Goal: Task Accomplishment & Management: Manage account settings

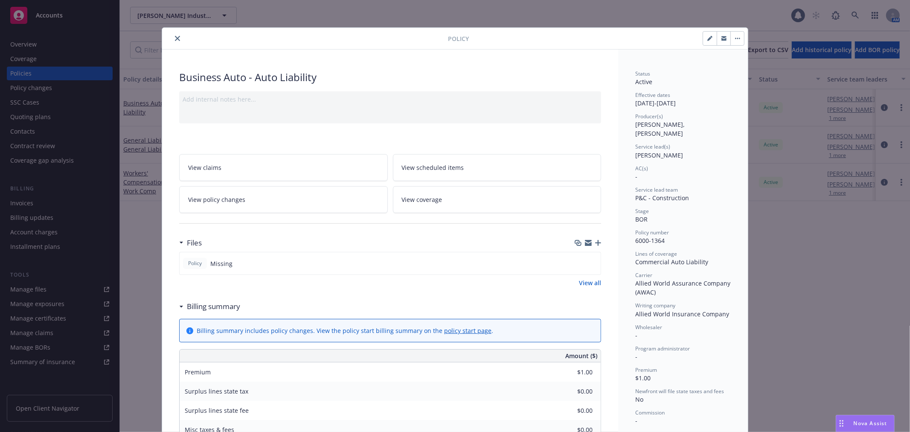
click at [176, 36] on icon "close" at bounding box center [177, 38] width 5 height 5
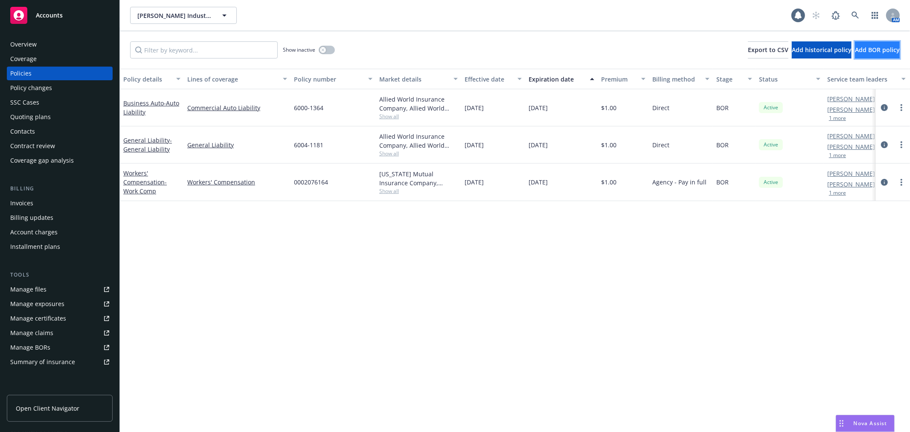
click at [855, 52] on span "Add BOR policy" at bounding box center [877, 50] width 45 height 8
select select "other"
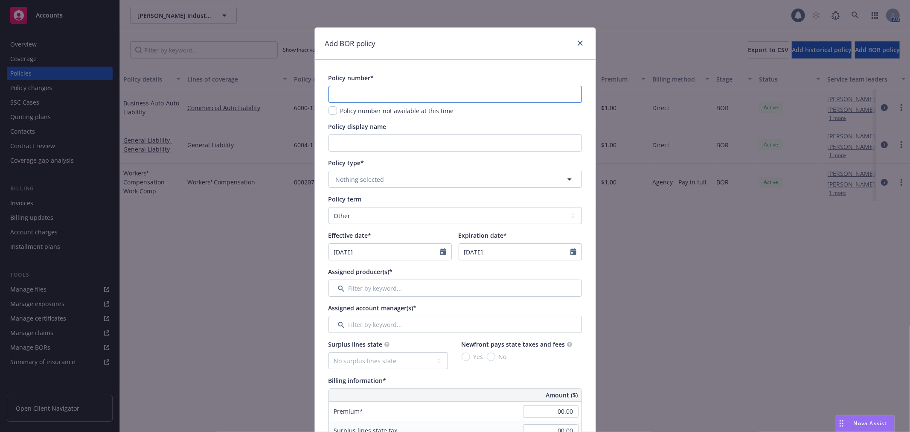
click at [335, 101] on input "text" at bounding box center [455, 94] width 253 height 17
drag, startPoint x: 359, startPoint y: 81, endPoint x: 355, endPoint y: 90, distance: 10.1
click at [359, 82] on div "Policy number*" at bounding box center [352, 77] width 46 height 9
click at [353, 91] on input "text" at bounding box center [455, 94] width 253 height 17
paste input "0312-8218"
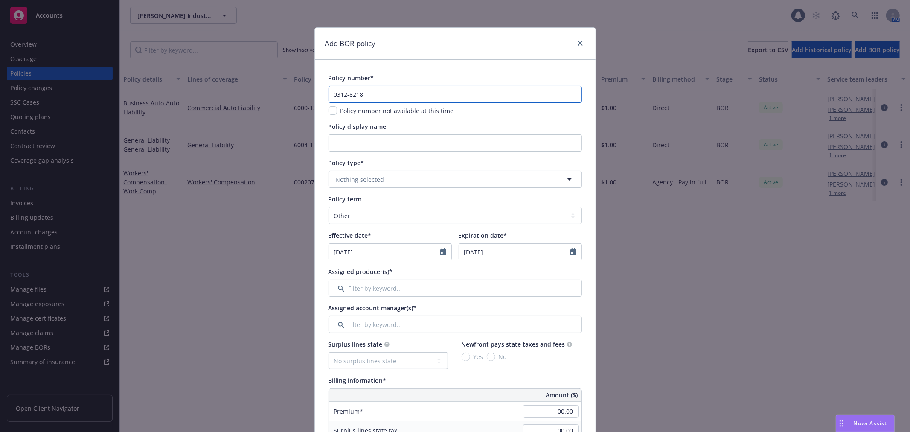
type input "0312-8218"
click at [347, 151] on input "Policy display name" at bounding box center [455, 142] width 253 height 17
type input "Excess Liability"
click at [347, 186] on button "Nothing selected" at bounding box center [455, 179] width 253 height 17
type input "c"
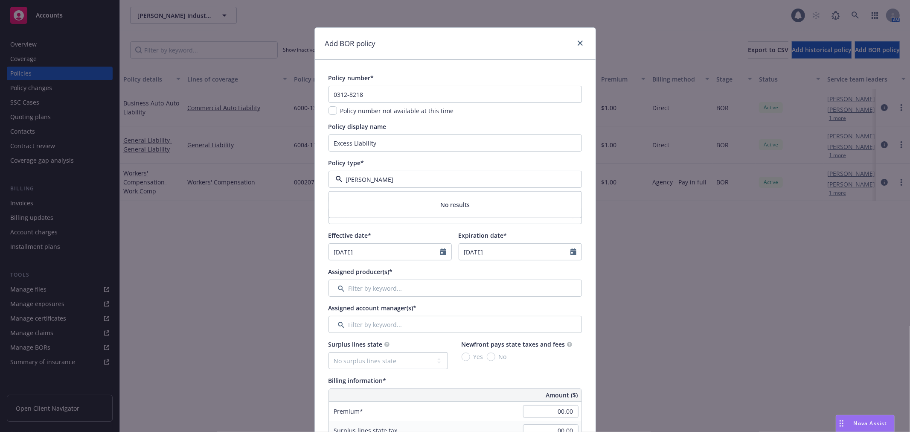
type input "umbrella"
click at [380, 143] on input "Excess Liability" at bounding box center [455, 142] width 253 height 17
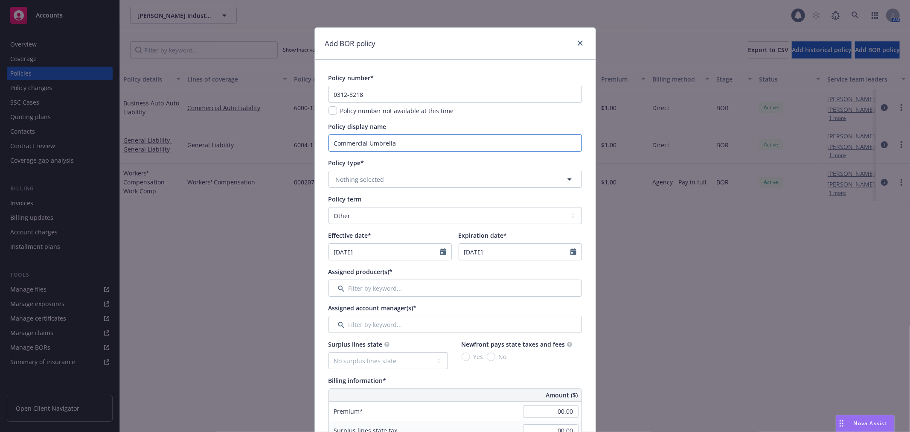
type input "Commercial Umbrella"
click at [363, 176] on span "Nothing selected" at bounding box center [360, 179] width 49 height 9
type input "c"
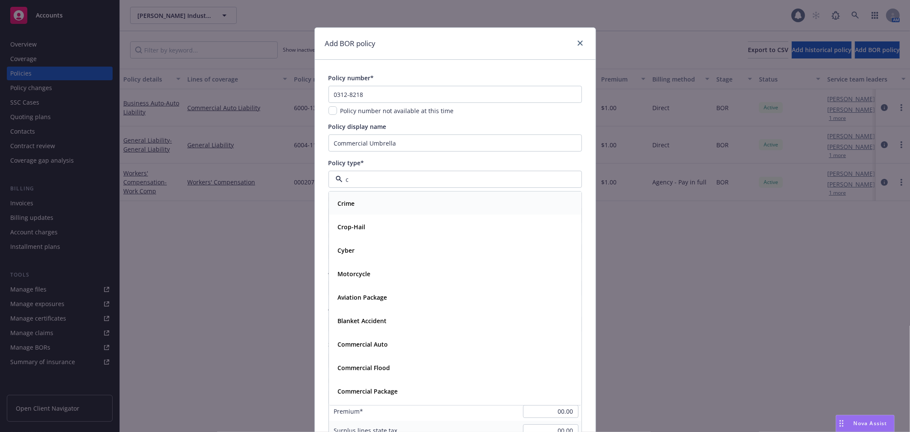
click at [361, 207] on div "Crime" at bounding box center [454, 203] width 241 height 12
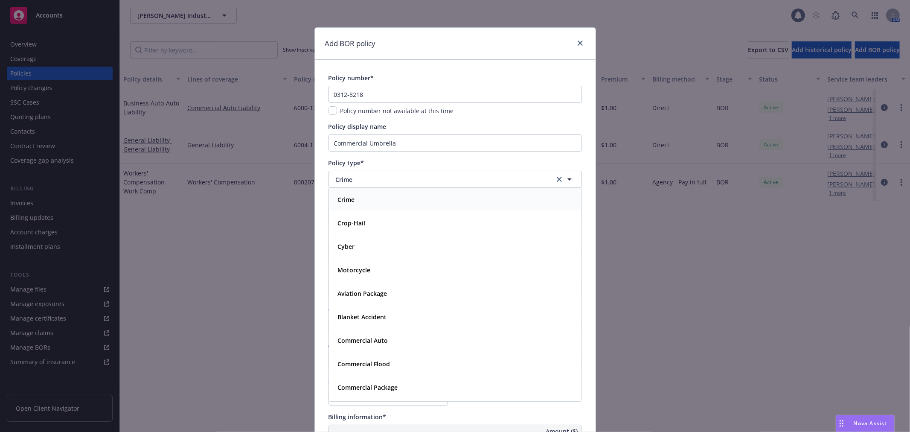
drag, startPoint x: 361, startPoint y: 207, endPoint x: 366, endPoint y: 191, distance: 17.0
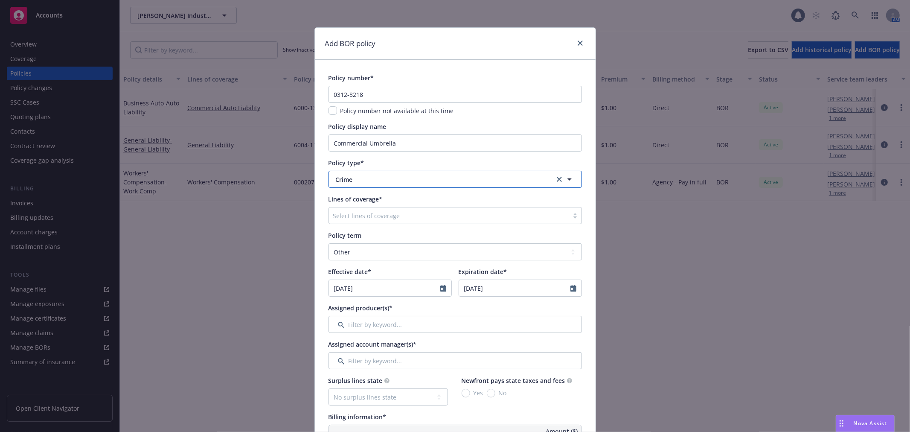
click at [370, 172] on button "Crime" at bounding box center [455, 179] width 253 height 17
click at [0, 0] on div at bounding box center [0, 0] width 0 height 0
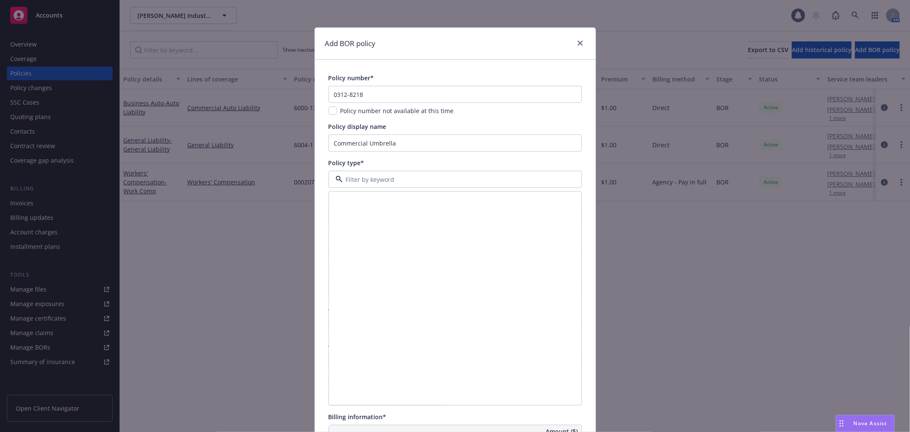
scroll to position [427, 0]
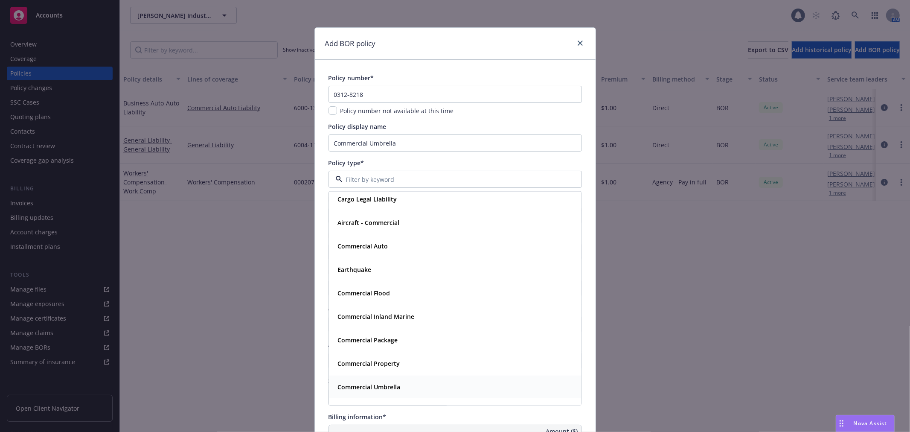
click at [385, 386] on strong "Commercial Umbrella" at bounding box center [369, 387] width 63 height 8
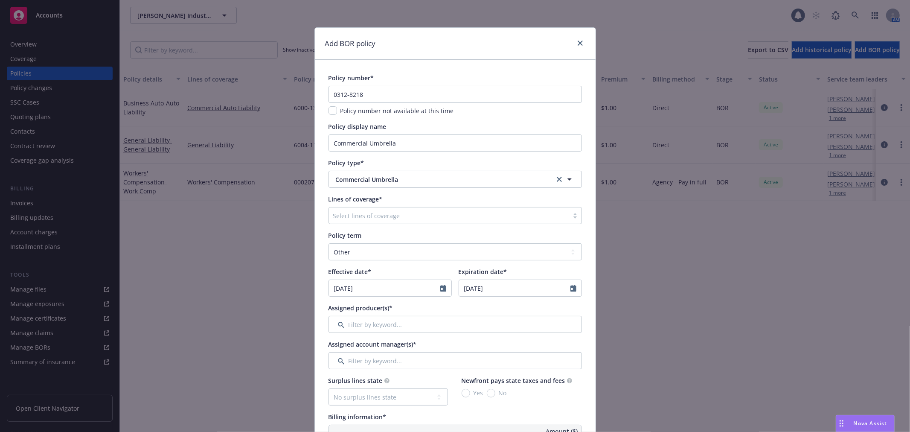
click at [364, 213] on div at bounding box center [448, 215] width 231 height 10
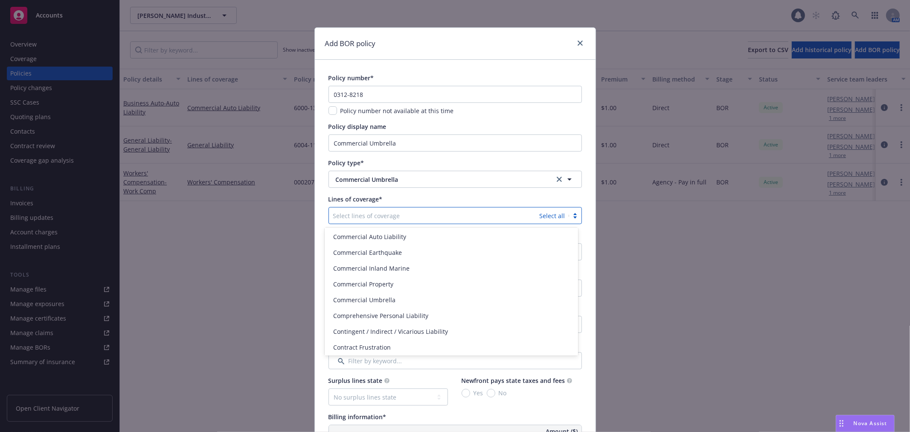
scroll to position [237, 0]
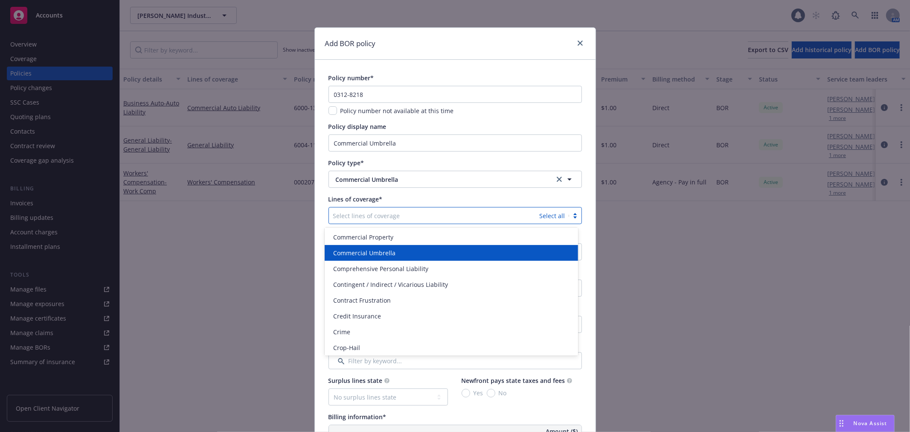
click at [407, 248] on div "Commercial Umbrella" at bounding box center [451, 252] width 243 height 9
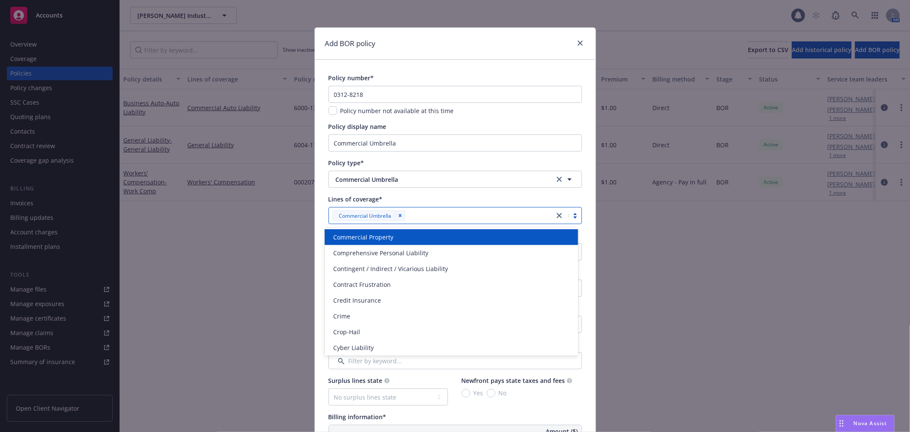
click at [420, 203] on div "Lines of coverage*" at bounding box center [455, 199] width 253 height 9
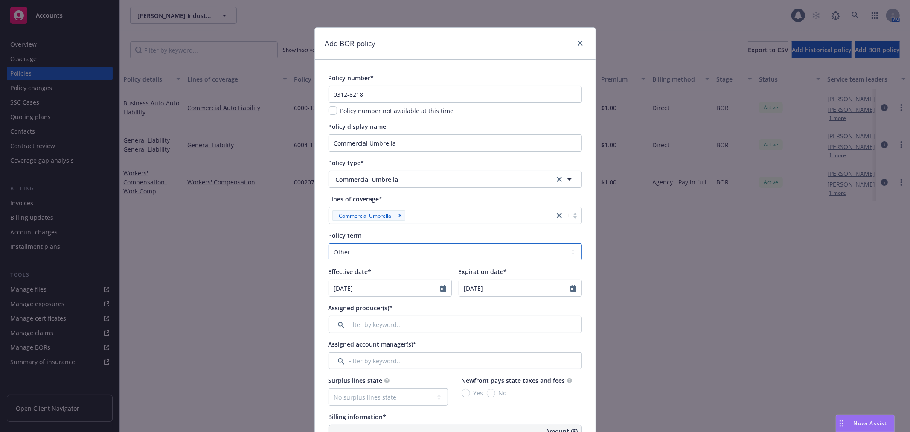
click at [390, 251] on select "Select policy term 12 Month 6 Month 4 Month 3 Month 2 Month 1 Month 36 Month (3…" at bounding box center [455, 251] width 253 height 17
select select "12"
click at [329, 243] on select "Select policy term 12 Month 6 Month 4 Month 3 Month 2 Month 1 Month 36 Month (3…" at bounding box center [455, 251] width 253 height 17
click at [433, 287] on input "[DATE]" at bounding box center [384, 288] width 111 height 16
click at [337, 308] on icon "button" at bounding box center [338, 308] width 3 height 5
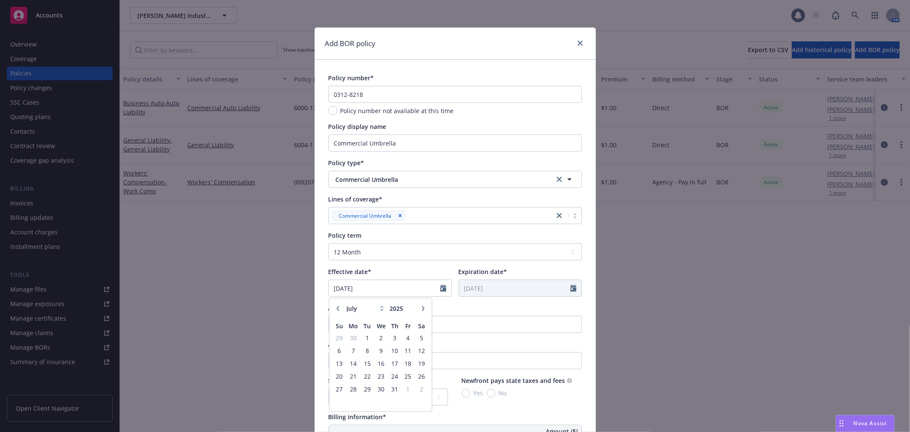
click at [337, 308] on icon "button" at bounding box center [338, 308] width 3 height 5
select select "4"
click at [339, 352] on span "6" at bounding box center [340, 350] width 12 height 11
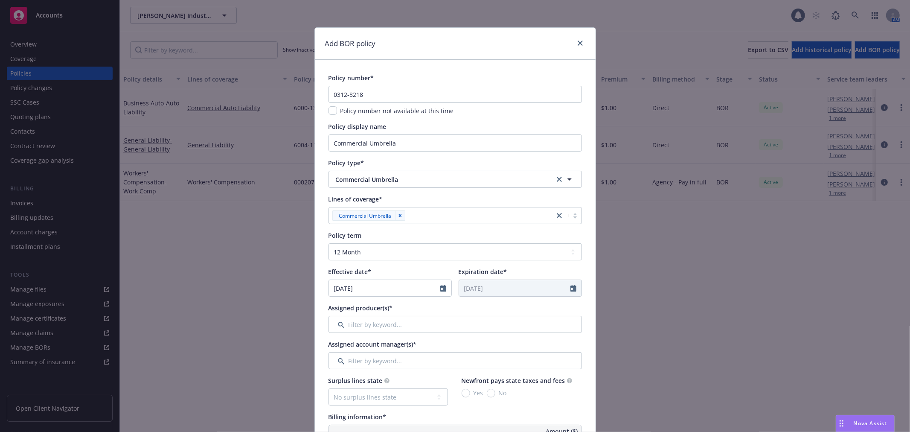
type input "[DATE]"
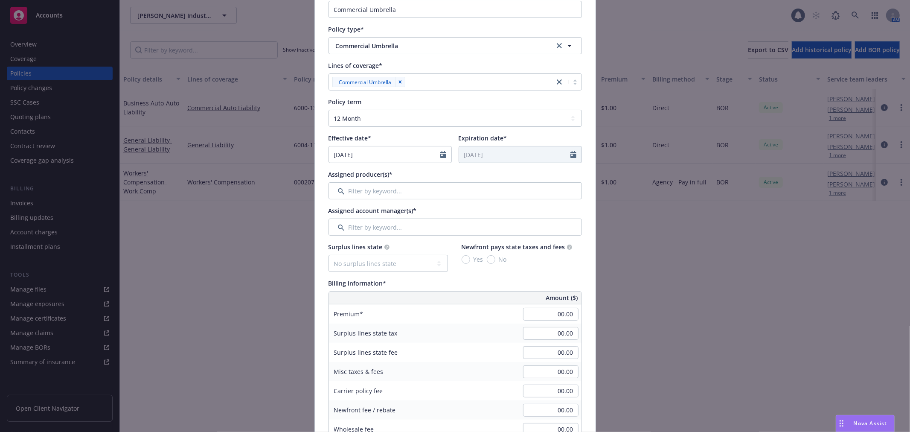
scroll to position [142, 0]
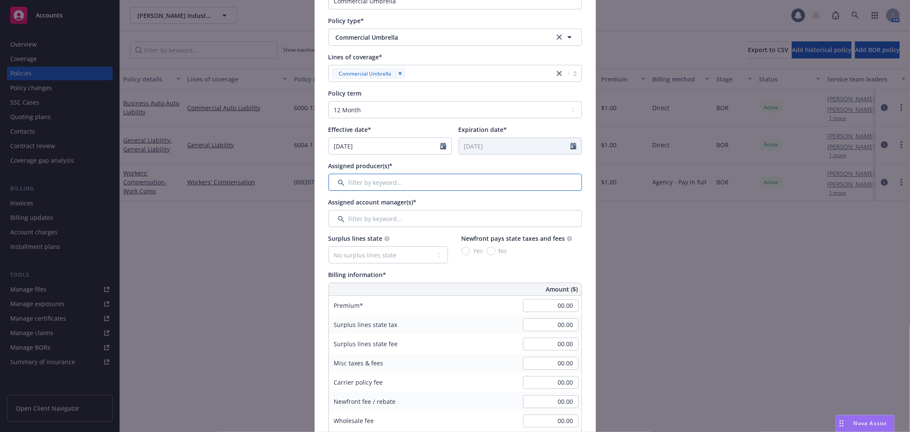
click at [386, 174] on input "Filter by keyword..." at bounding box center [455, 182] width 253 height 17
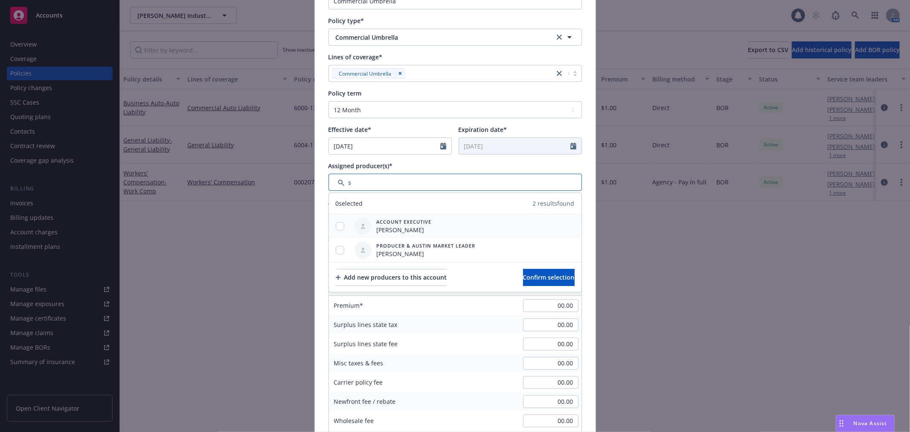
type input "s"
click at [336, 227] on input "checkbox" at bounding box center [340, 226] width 9 height 9
checkbox input "true"
click at [336, 255] on div at bounding box center [340, 250] width 22 height 24
click at [338, 250] on input "checkbox" at bounding box center [340, 250] width 9 height 9
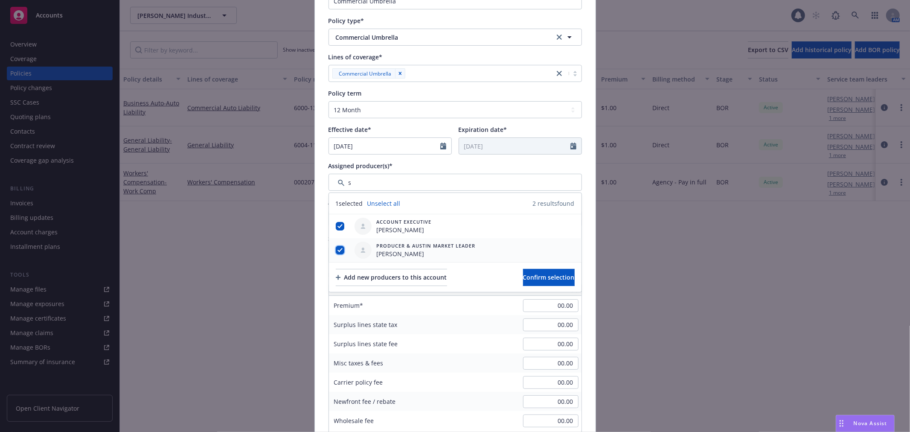
checkbox input "true"
click at [523, 273] on span "Confirm selection" at bounding box center [549, 277] width 52 height 8
drag, startPoint x: 509, startPoint y: 273, endPoint x: 500, endPoint y: 272, distance: 9.1
click at [509, 207] on div "Assigned account manager(s)*" at bounding box center [455, 202] width 253 height 9
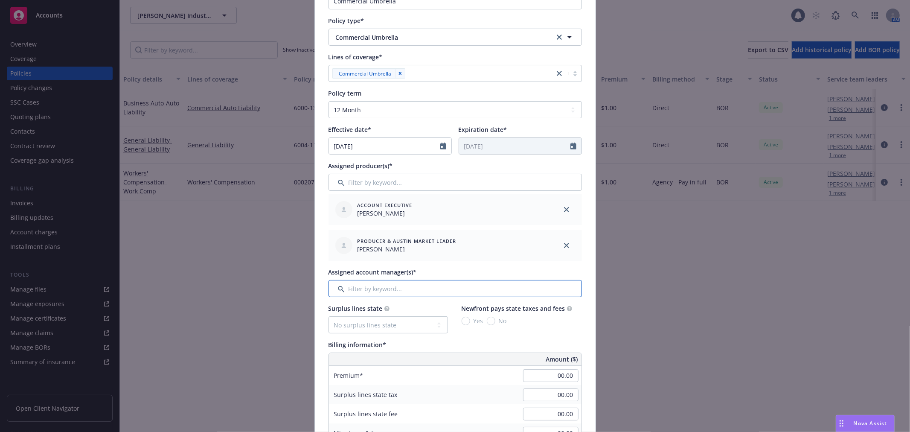
click at [370, 291] on input "Filter by keyword..." at bounding box center [455, 288] width 253 height 17
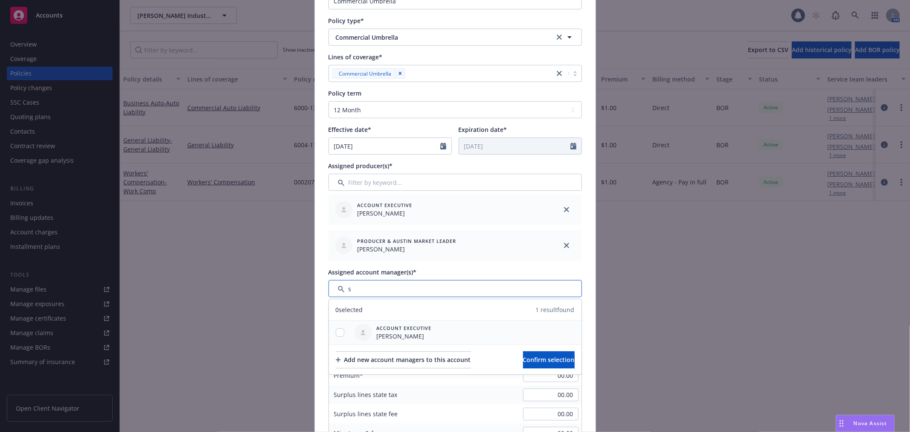
type input "s"
click at [336, 334] on input "checkbox" at bounding box center [340, 332] width 9 height 9
click at [334, 340] on div at bounding box center [340, 332] width 22 height 24
click at [336, 334] on input "checkbox" at bounding box center [340, 332] width 9 height 9
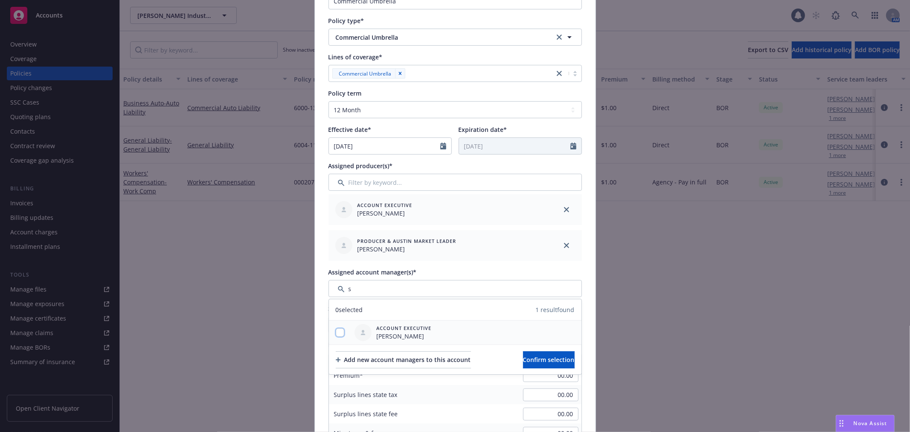
checkbox input "true"
click at [523, 356] on span "Confirm selection" at bounding box center [549, 359] width 52 height 8
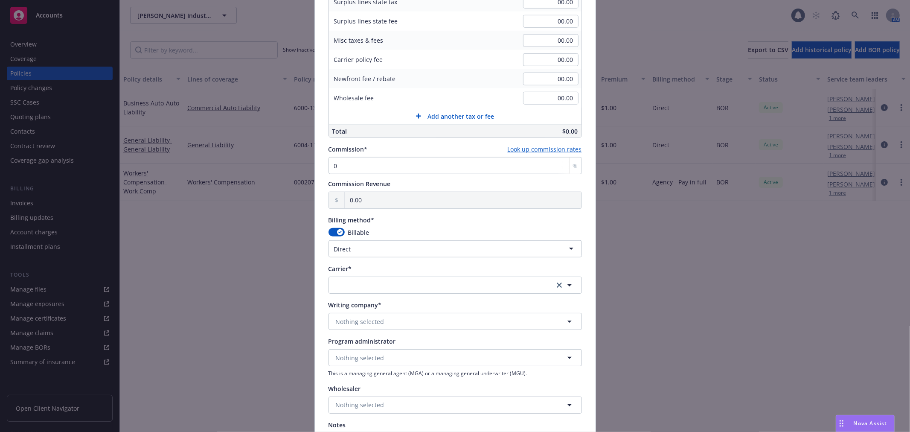
scroll to position [474, 0]
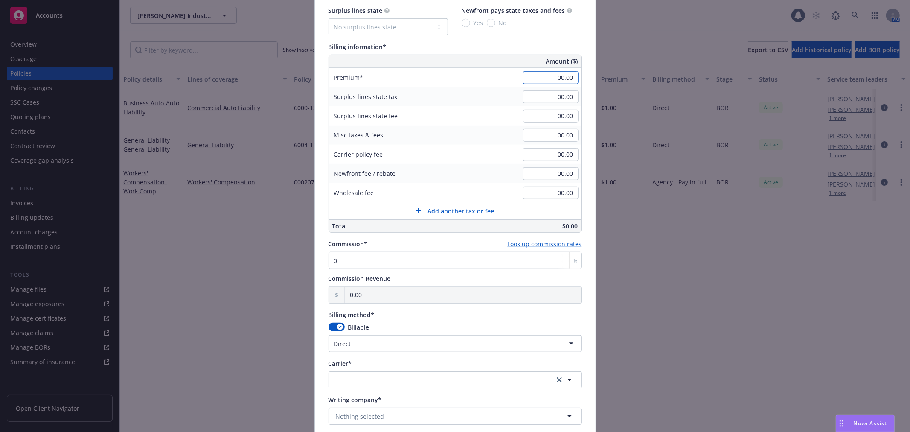
click at [556, 78] on input "00.00" at bounding box center [550, 77] width 55 height 13
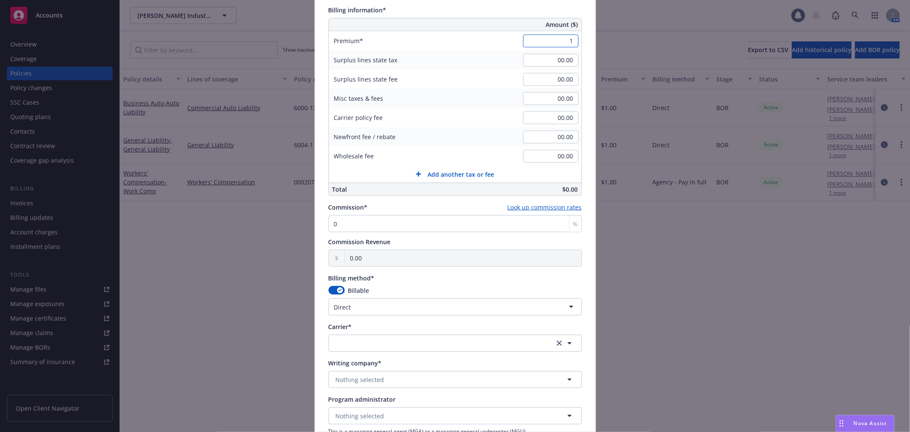
scroll to position [569, 0]
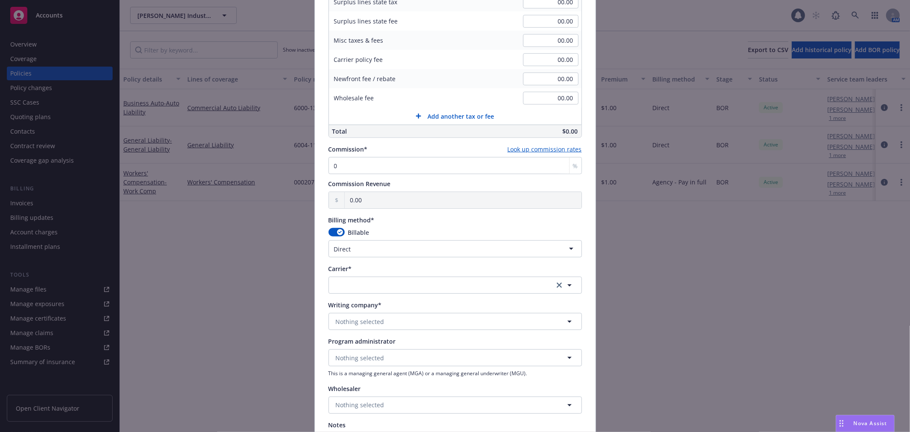
type input "1.00"
click at [427, 231] on div "Billable" at bounding box center [455, 232] width 253 height 9
click at [387, 253] on html "Accounts Overview Coverage Policies Policy changes SSC Cases Quoting plans Cont…" at bounding box center [455, 216] width 910 height 432
click at [395, 240] on html "Accounts Overview Coverage Policies Policy changes SSC Cases Quoting plans Cont…" at bounding box center [455, 216] width 910 height 432
click at [347, 289] on button "button" at bounding box center [455, 284] width 253 height 17
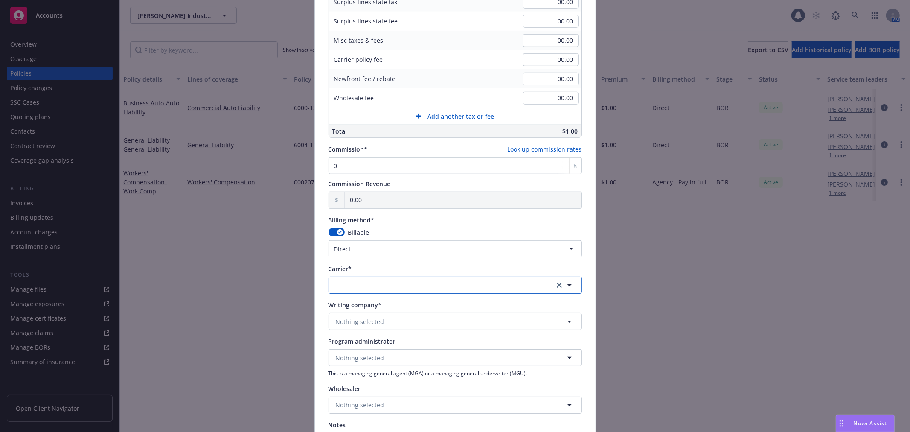
click at [339, 282] on button "button" at bounding box center [455, 284] width 253 height 17
type input "allied"
click at [394, 251] on strong "Allied World Assurance Company (AWAC)" at bounding box center [397, 252] width 119 height 8
click at [394, 251] on html "Accounts Overview Coverage Policies Policy changes SSC Cases Quoting plans Cont…" at bounding box center [455, 216] width 910 height 432
click at [321, 299] on html "Accounts Overview Coverage Policies Policy changes SSC Cases Quoting plans Cont…" at bounding box center [455, 216] width 910 height 432
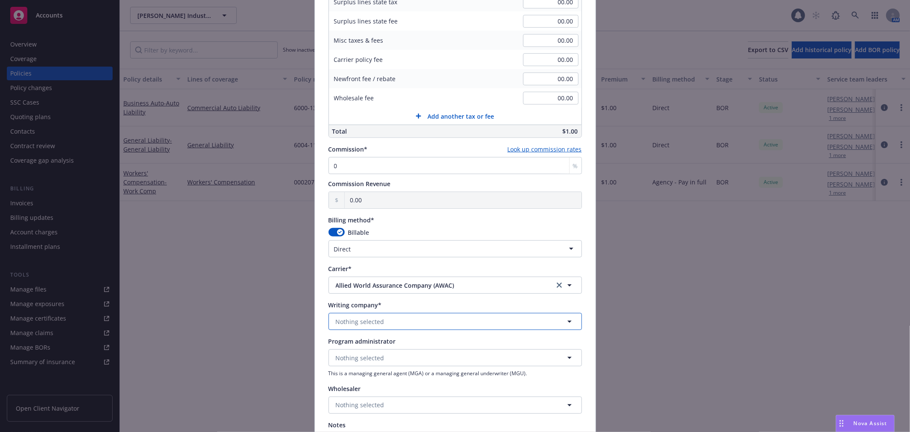
click at [348, 319] on span "Nothing selected" at bounding box center [360, 321] width 49 height 9
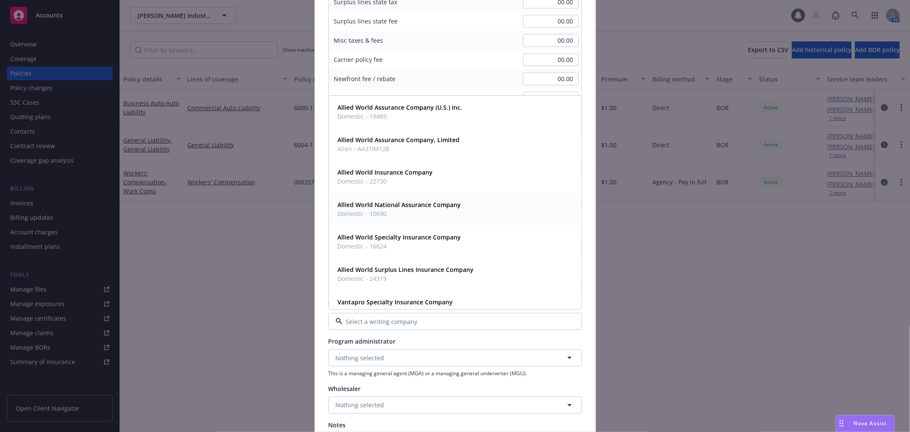
click at [433, 208] on span "Allied World National Assurance Company" at bounding box center [399, 205] width 123 height 9
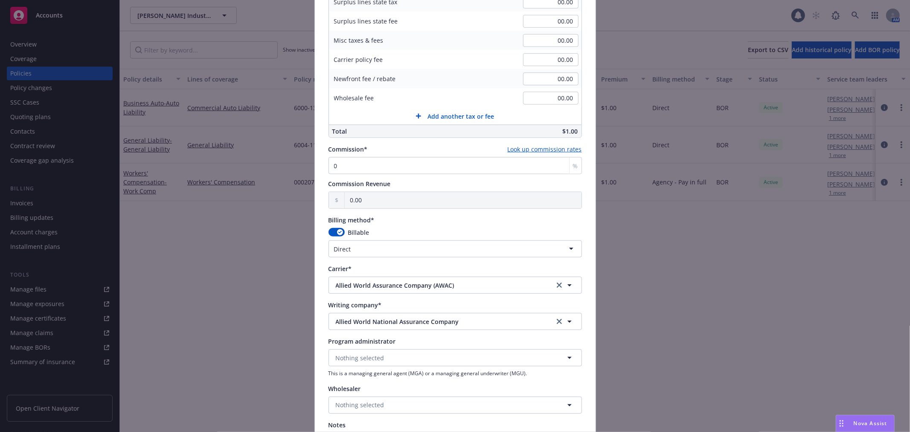
click at [414, 268] on div "Carrier*" at bounding box center [455, 268] width 253 height 9
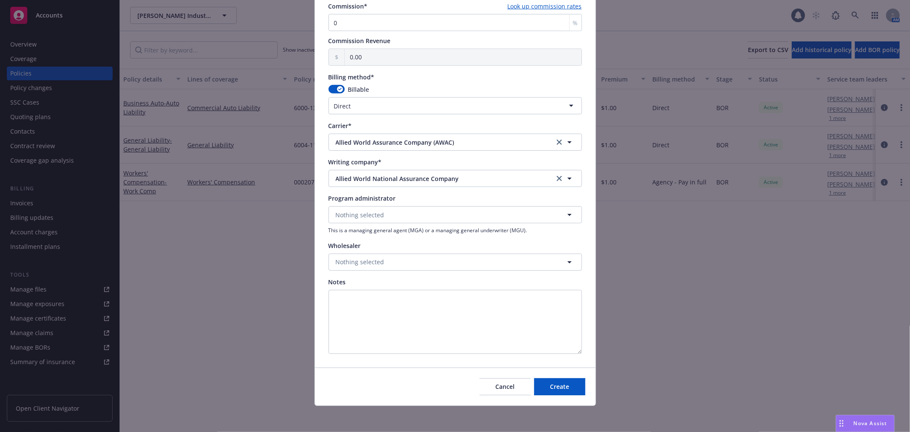
scroll to position [713, 0]
click at [569, 387] on button "Create" at bounding box center [559, 385] width 51 height 17
select select "other"
type input "[DATE]"
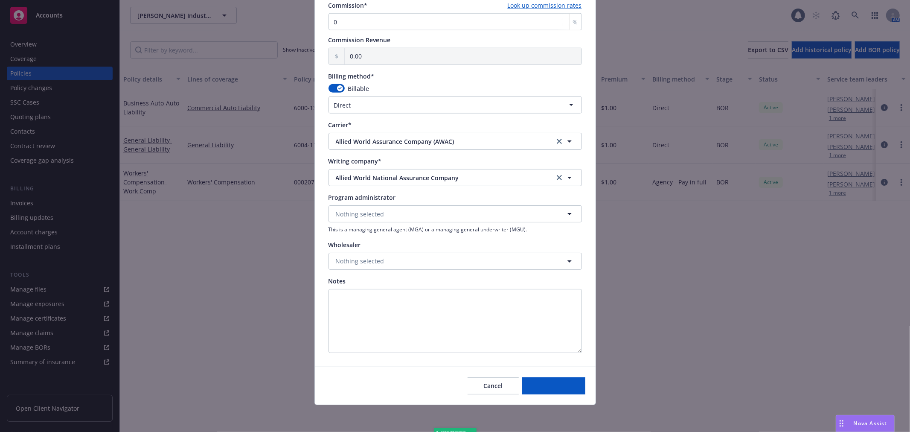
type input "00.00"
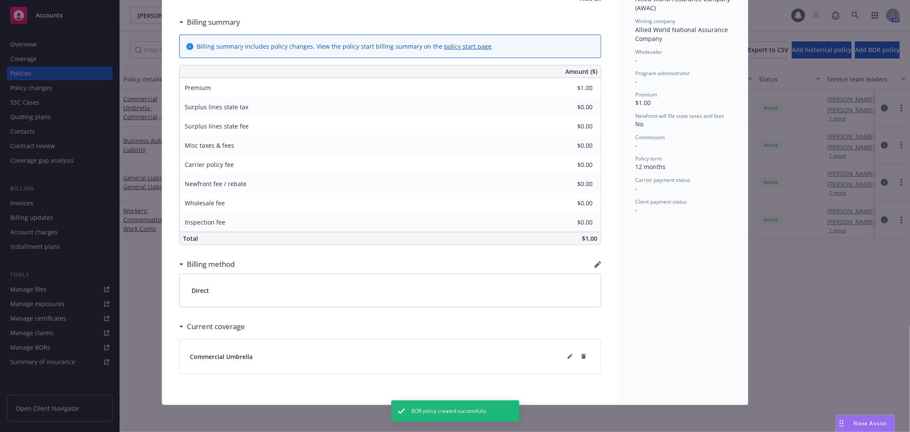
scroll to position [285, 0]
click at [567, 356] on icon at bounding box center [569, 355] width 5 height 5
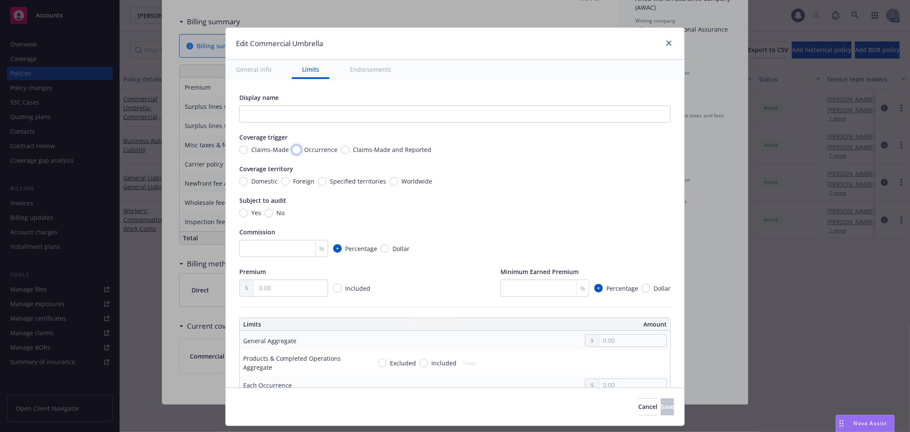
click at [292, 151] on input "Occurrence" at bounding box center [296, 149] width 9 height 9
radio input "true"
click at [282, 116] on input "text" at bounding box center [454, 113] width 431 height 17
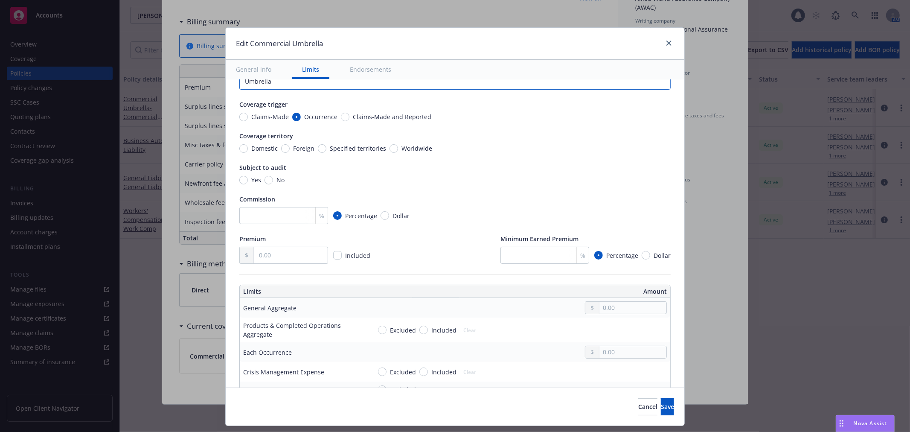
scroll to position [47, 0]
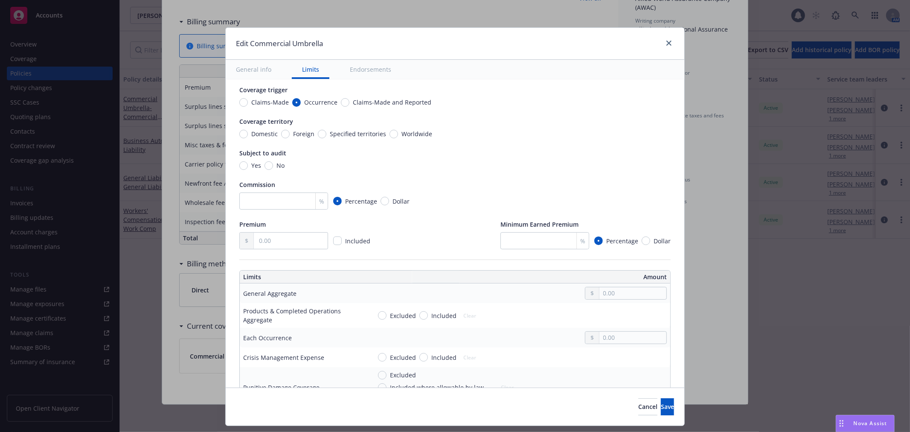
type input "Umbrella"
click at [265, 166] on input "No" at bounding box center [269, 165] width 9 height 9
radio input "true"
click at [518, 162] on div "Yes No" at bounding box center [454, 165] width 431 height 9
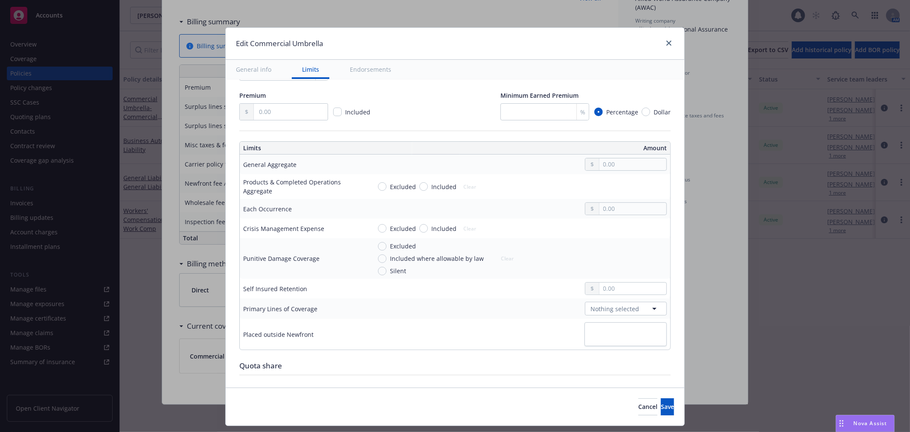
scroll to position [189, 0]
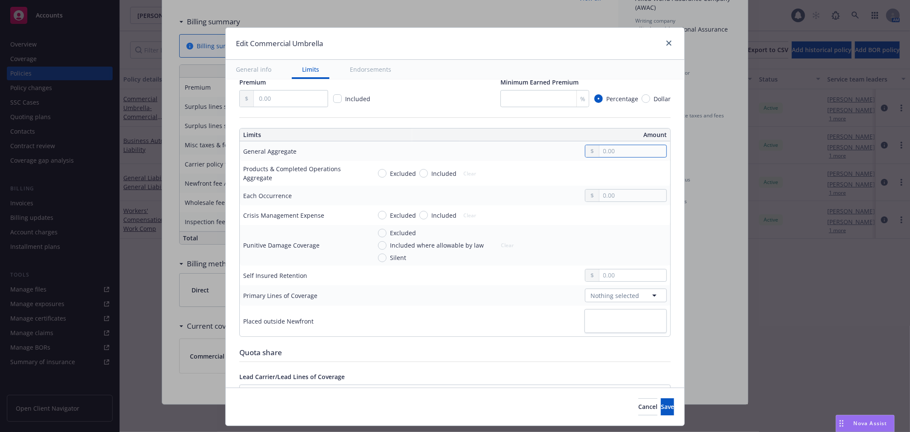
click at [622, 156] on input "text" at bounding box center [632, 151] width 67 height 12
type input "10,000,000.00"
click at [625, 235] on button "$10,000,000.00" at bounding box center [619, 235] width 73 height 16
click at [630, 198] on input "text" at bounding box center [632, 195] width 67 height 12
type input "10,000,000.00"
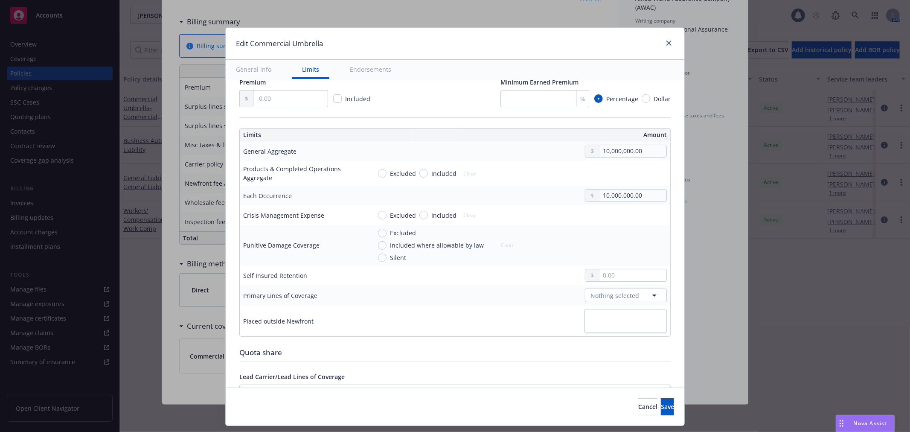
click at [624, 283] on button "$10,000,000.00" at bounding box center [619, 280] width 73 height 16
click at [419, 173] on input "Included" at bounding box center [423, 173] width 9 height 9
radio input "true"
click at [611, 172] on input "text" at bounding box center [632, 173] width 67 height 12
type input "10,000,000.00"
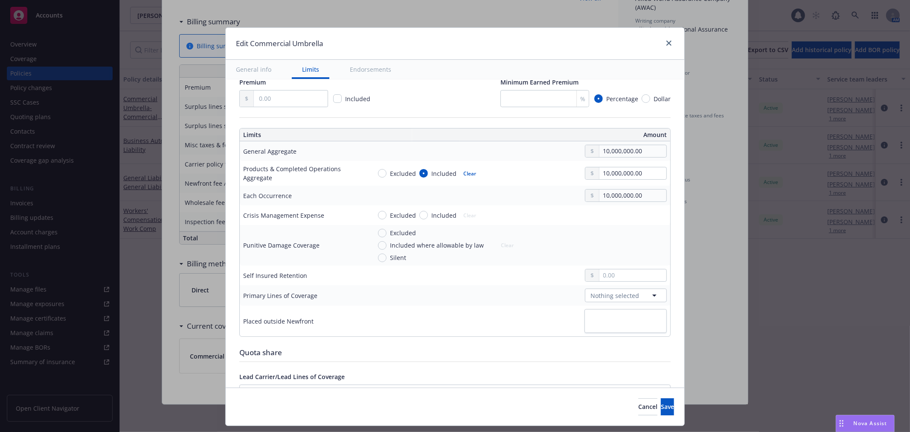
click at [606, 258] on button "$10,000,000.00" at bounding box center [619, 258] width 73 height 16
click at [602, 276] on input "text" at bounding box center [632, 275] width 67 height 12
type input "10,000.00"
click at [602, 293] on span "Nothing selected" at bounding box center [614, 295] width 49 height 9
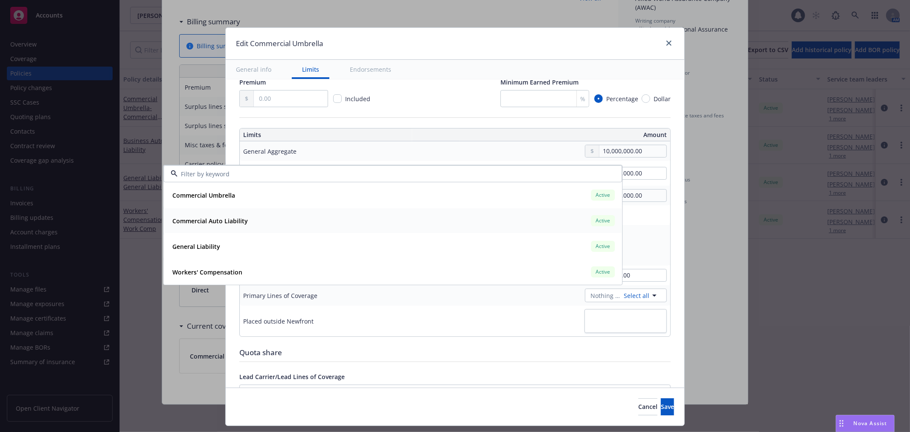
click at [241, 217] on strong "Commercial Auto Liability" at bounding box center [210, 221] width 76 height 8
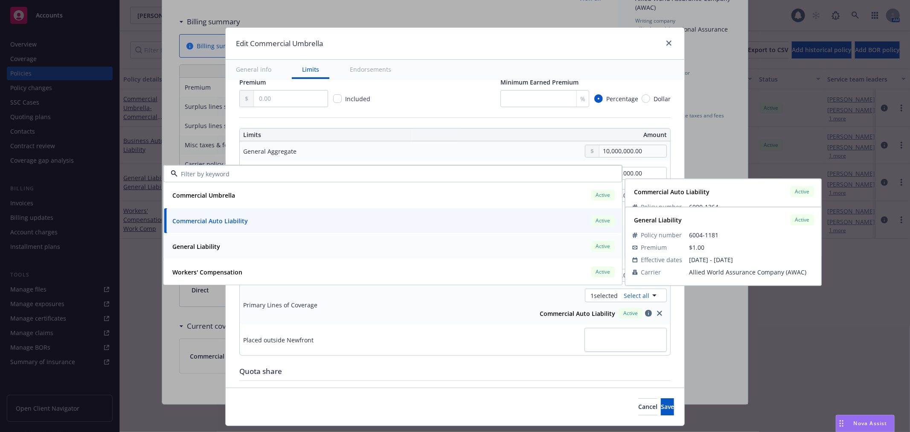
click at [224, 245] on div "General Liability Active" at bounding box center [393, 246] width 448 height 15
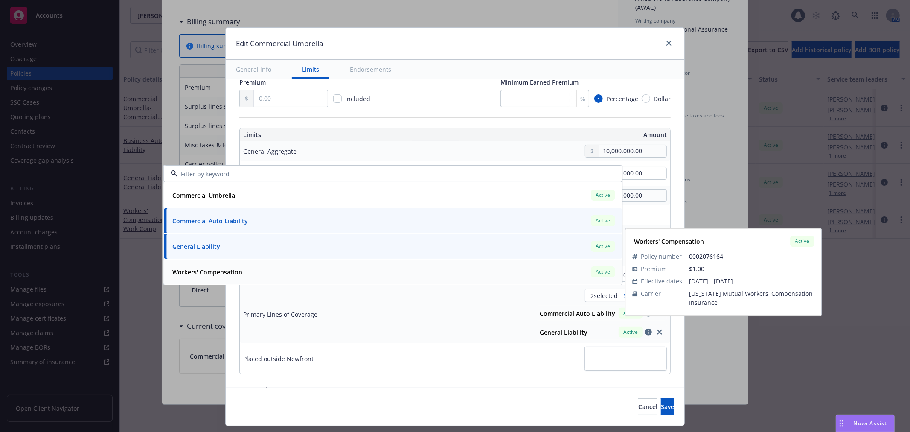
click at [220, 271] on strong "Workers' Compensation" at bounding box center [207, 272] width 70 height 8
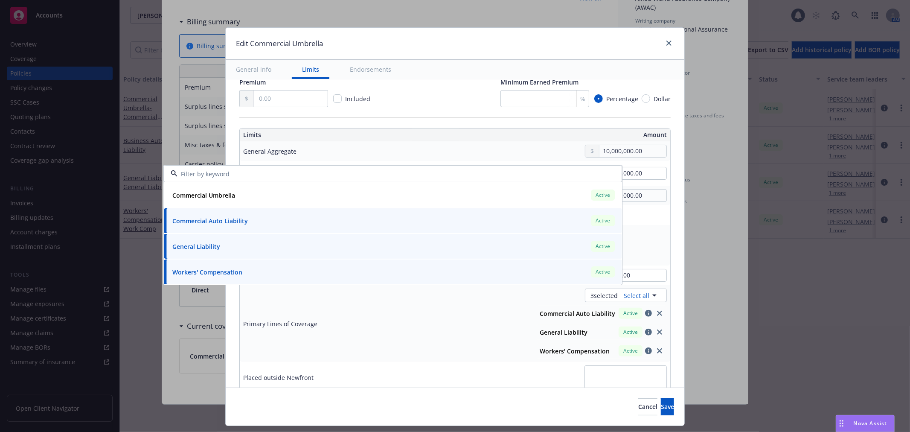
click at [389, 147] on div "10,000,000.00" at bounding box center [519, 151] width 296 height 13
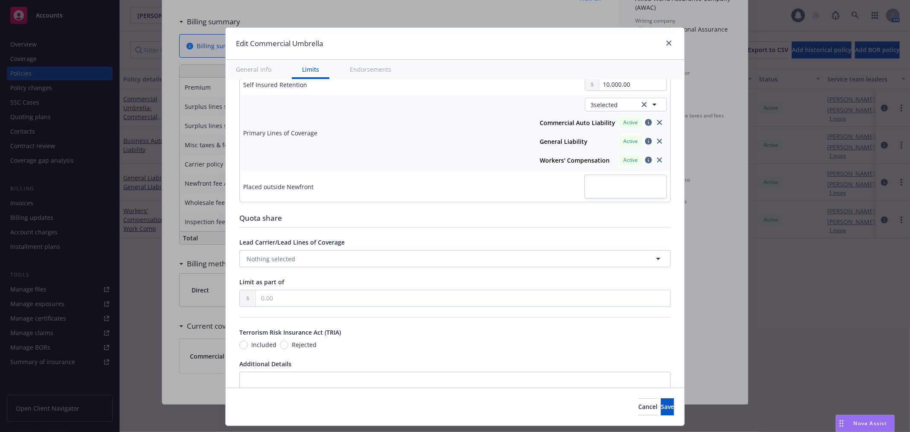
scroll to position [379, 0]
click at [648, 181] on textarea at bounding box center [626, 187] width 82 height 23
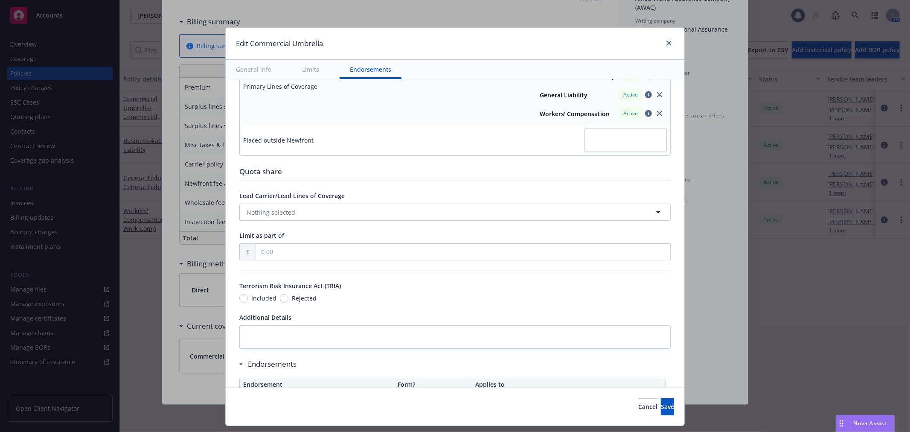
click at [420, 161] on div "Display name Umbrella Coverage trigger Claims-Made Occurrence Claims-Made and R…" at bounding box center [454, 55] width 431 height 778
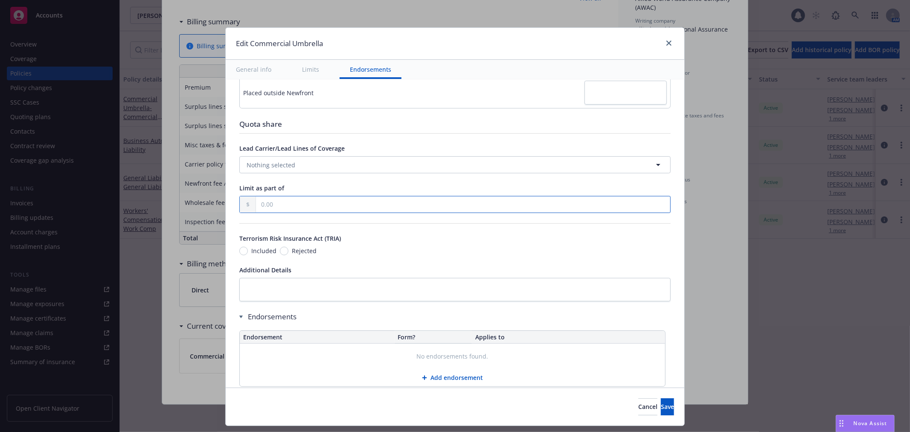
click at [334, 210] on input "text" at bounding box center [463, 204] width 414 height 16
click at [351, 178] on div "Display name Umbrella Coverage trigger Claims-Made Occurrence Claims-Made and R…" at bounding box center [454, 8] width 431 height 778
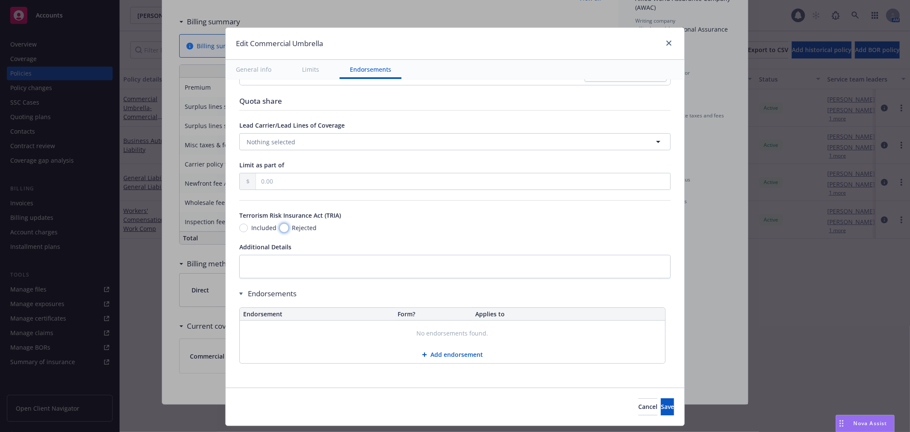
click at [280, 229] on input "Rejected" at bounding box center [284, 228] width 9 height 9
radio input "true"
click at [661, 404] on button "Save" at bounding box center [667, 406] width 13 height 17
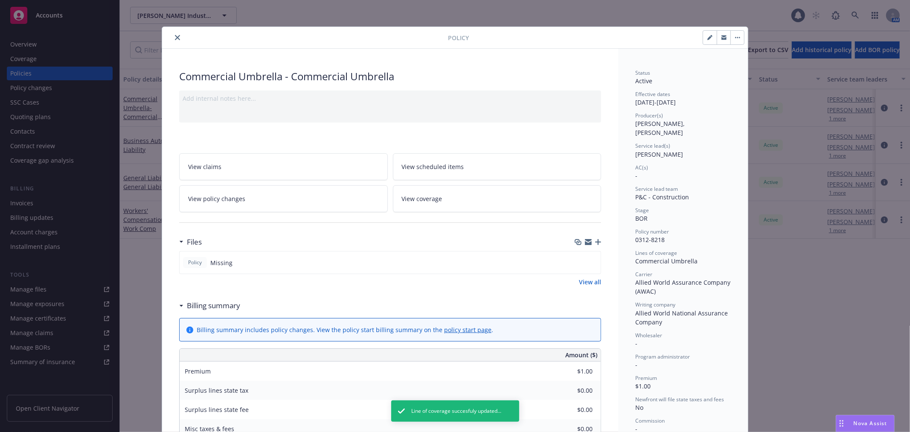
scroll to position [0, 0]
click at [175, 37] on icon "close" at bounding box center [177, 38] width 5 height 5
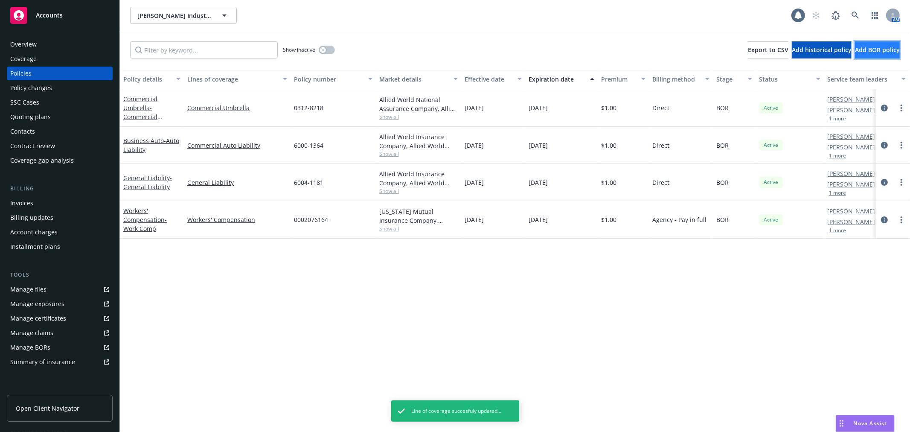
click at [856, 47] on span "Add BOR policy" at bounding box center [877, 50] width 45 height 8
select select "other"
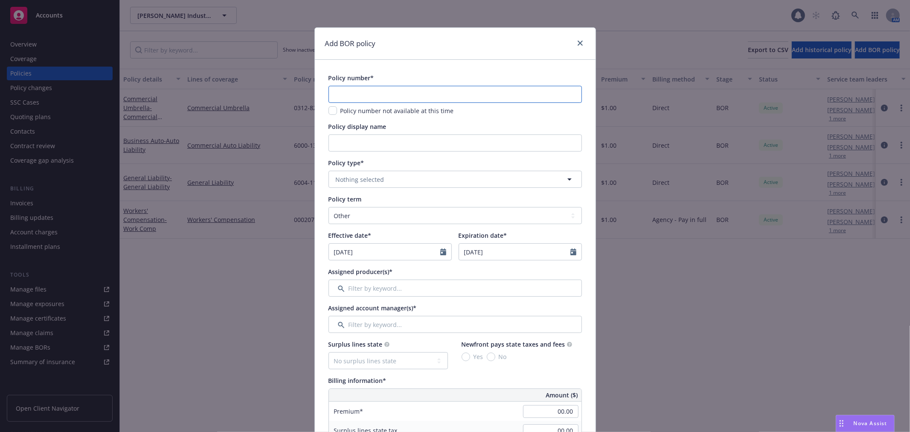
click at [360, 91] on input "text" at bounding box center [455, 94] width 253 height 17
paste input "QT-660-2F253463-TLC-25"
type input "QT-660-2F253463-TLC-25"
click at [359, 148] on input "Policy display name" at bounding box center [455, 142] width 253 height 17
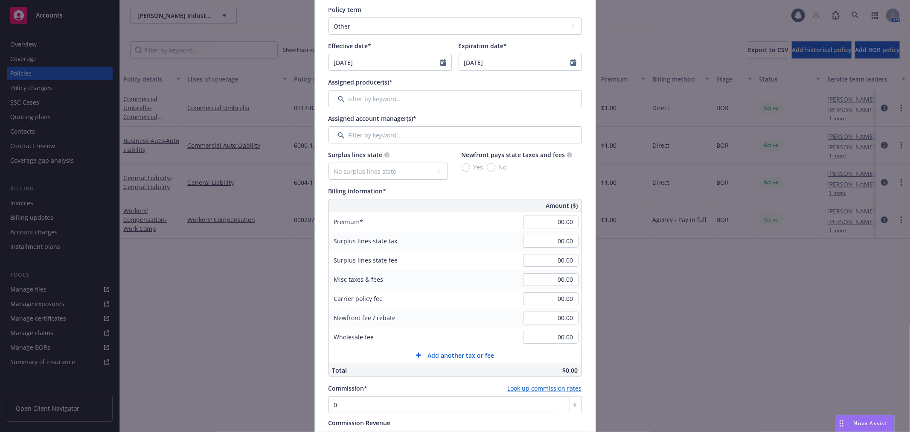
click at [334, 184] on div "Surplus lines state No surplus lines state [US_STATE] [US_STATE] [US_STATE] [US…" at bounding box center [455, 263] width 253 height 227
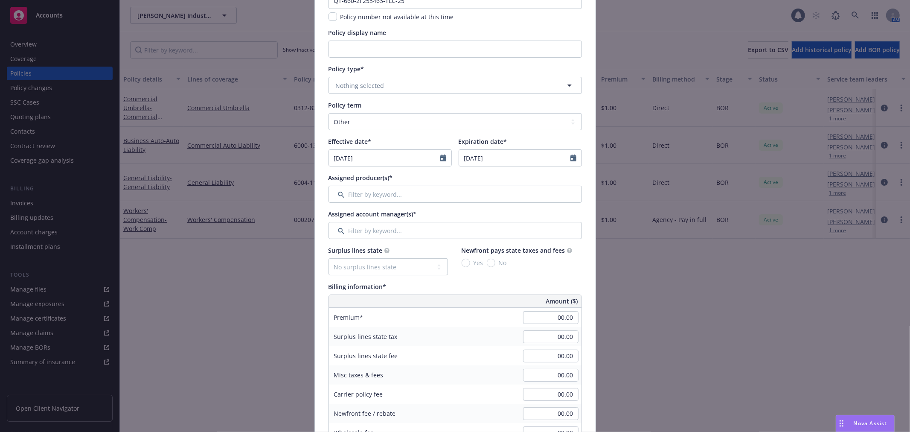
scroll to position [47, 0]
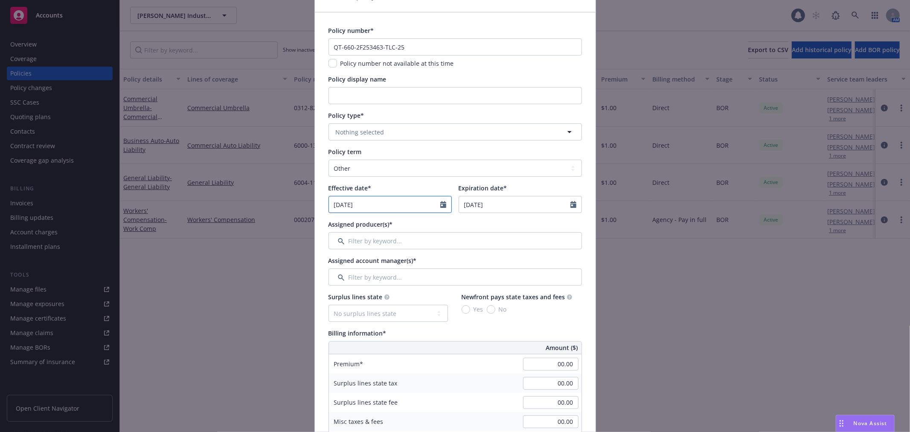
select select "8"
click at [347, 201] on input "[DATE]" at bounding box center [384, 204] width 111 height 16
click at [347, 173] on select "Select policy term 12 Month 6 Month 4 Month 3 Month 2 Month 1 Month 36 Month (3…" at bounding box center [455, 168] width 253 height 17
select select "12"
click at [329, 160] on select "Select policy term 12 Month 6 Month 4 Month 3 Month 2 Month 1 Month 36 Month (3…" at bounding box center [455, 168] width 253 height 17
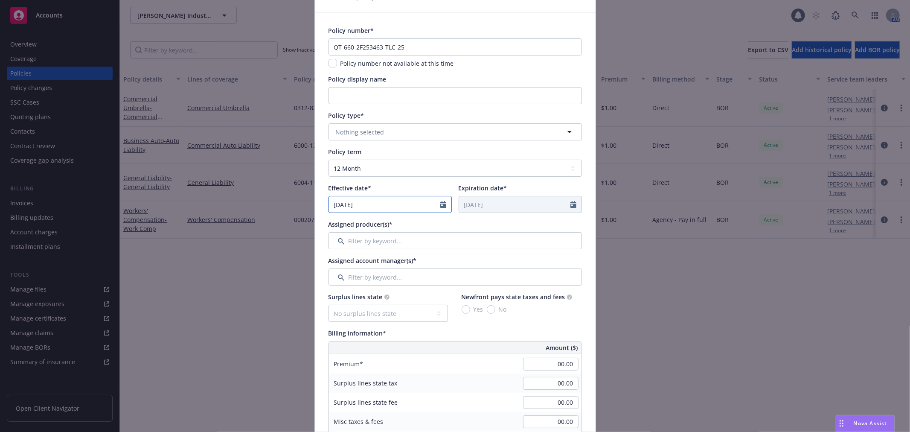
click at [339, 205] on input "[DATE]" at bounding box center [384, 204] width 111 height 16
click at [337, 226] on icon "button" at bounding box center [338, 224] width 3 height 5
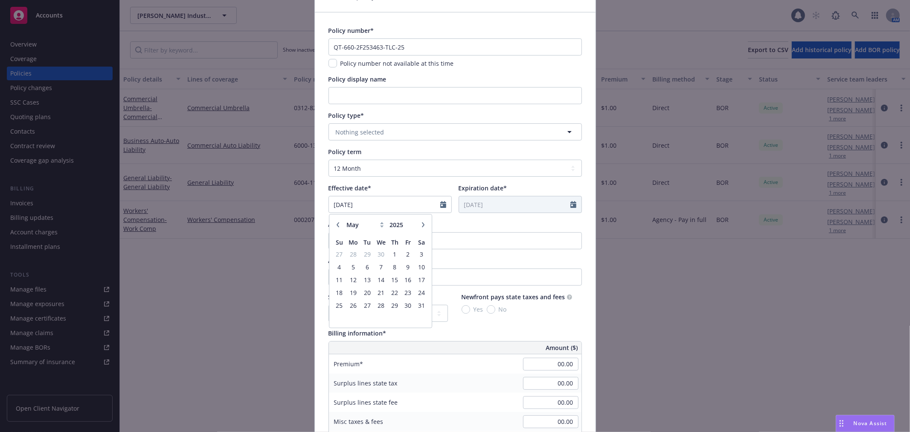
select select "4"
click at [340, 262] on span "6" at bounding box center [340, 267] width 12 height 11
type input "[DATE]"
click at [386, 181] on div "Policy term Select policy term 12 Month 6 Month 4 Month 3 Month 2 Month 1 Month…" at bounding box center [455, 180] width 253 height 66
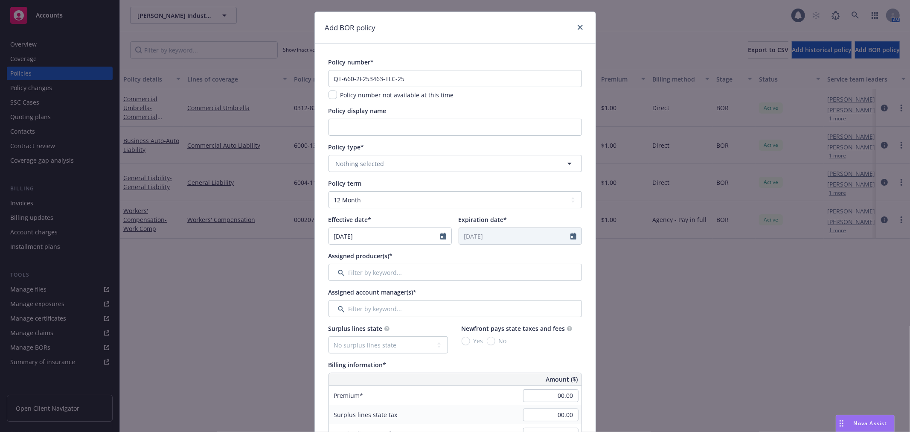
scroll to position [0, 0]
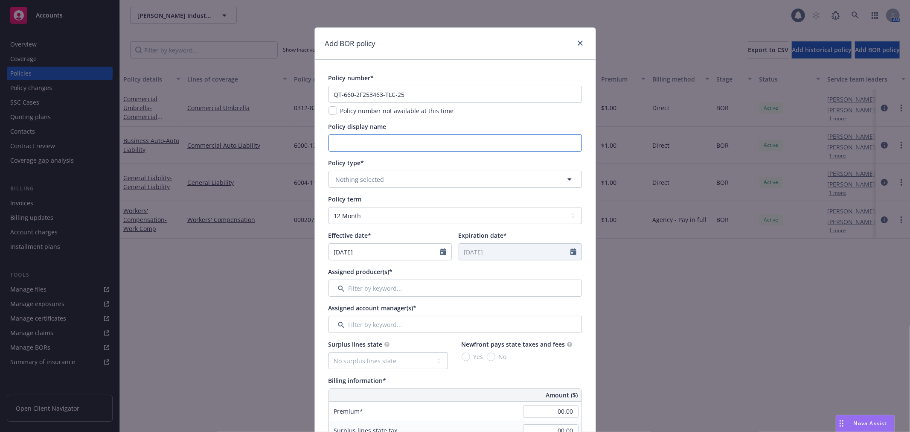
click at [366, 146] on input "Policy display name" at bounding box center [455, 142] width 253 height 17
click at [398, 139] on input "Policy display name" at bounding box center [455, 142] width 253 height 17
type input "Commercial Property"
drag, startPoint x: 380, startPoint y: 191, endPoint x: 379, endPoint y: 182, distance: 8.6
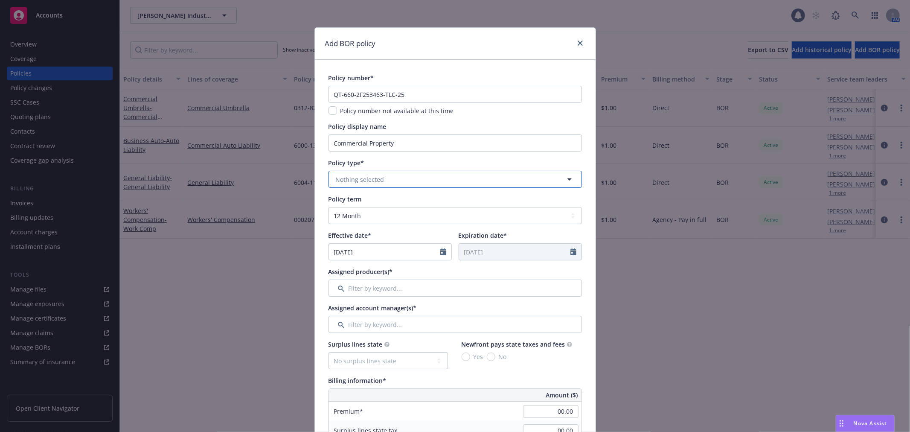
click at [379, 182] on button "Nothing selected" at bounding box center [455, 179] width 253 height 17
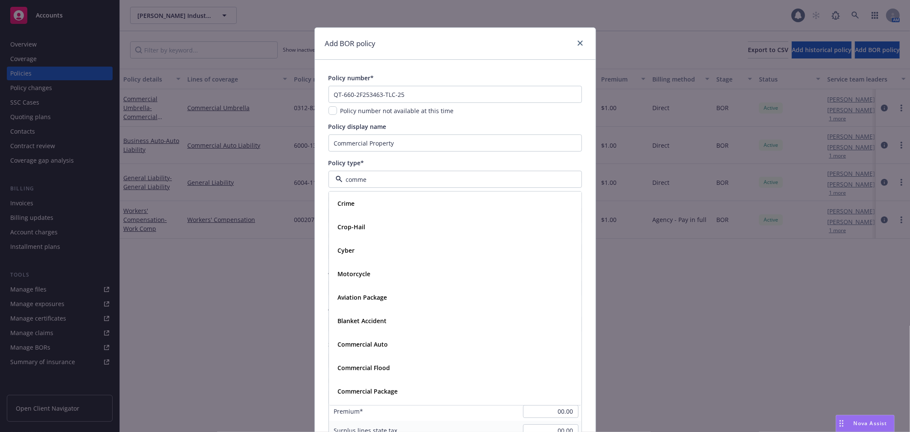
type input "commer"
click at [385, 266] on div "Commercial Property" at bounding box center [455, 273] width 252 height 23
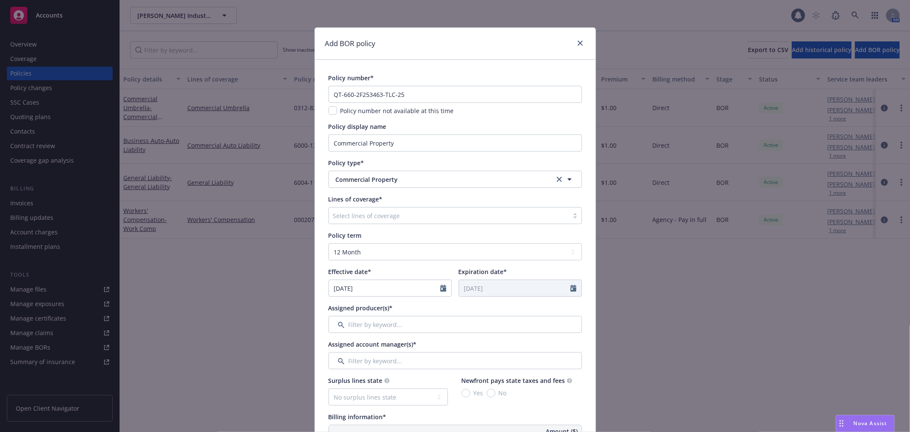
click at [381, 222] on div "Select lines of coverage" at bounding box center [449, 216] width 240 height 14
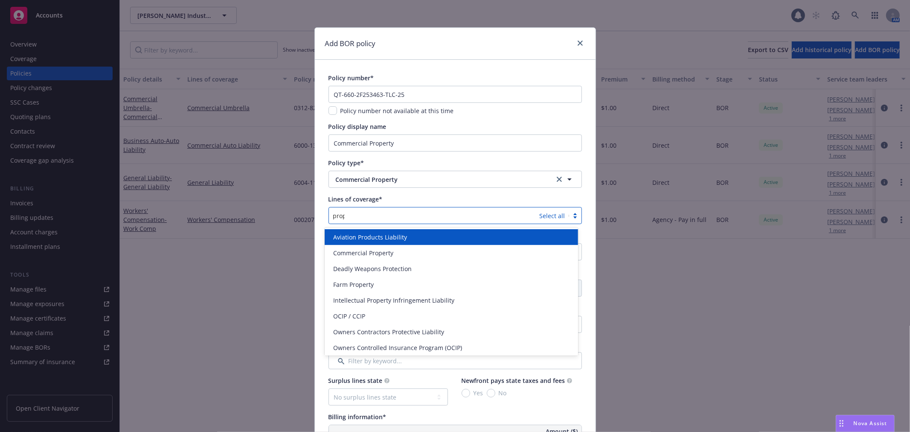
type input "proper"
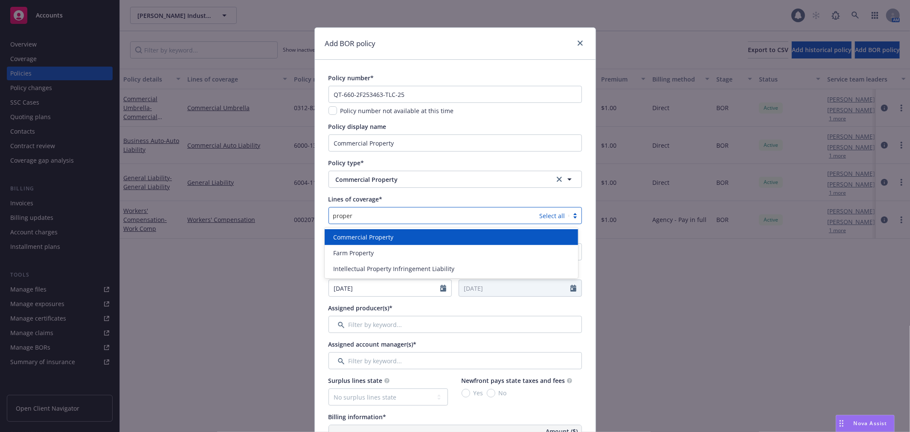
click at [376, 233] on span "Commercial Property" at bounding box center [363, 237] width 60 height 9
type input "inland"
click at [376, 231] on div "Commercial Inland Marine" at bounding box center [451, 237] width 253 height 16
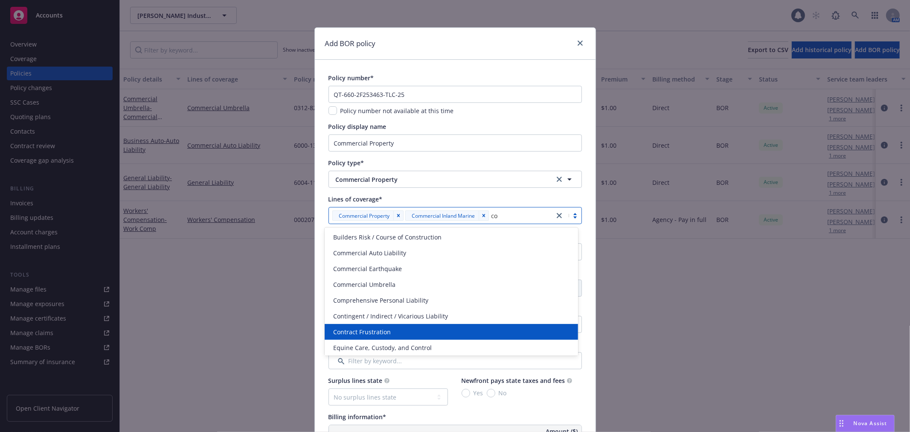
type input "c"
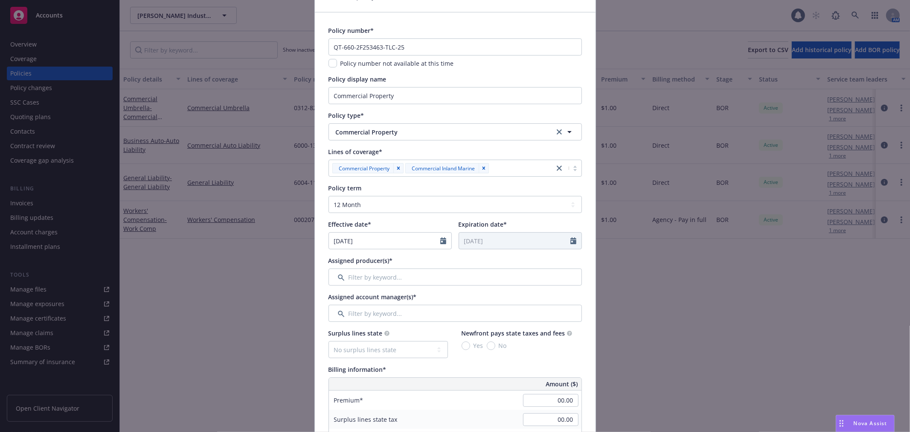
scroll to position [95, 0]
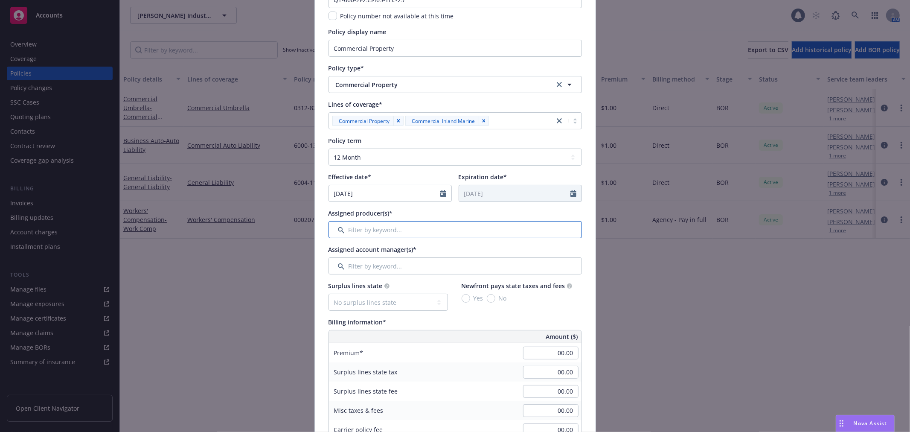
click at [358, 230] on input "Filter by keyword..." at bounding box center [455, 229] width 253 height 17
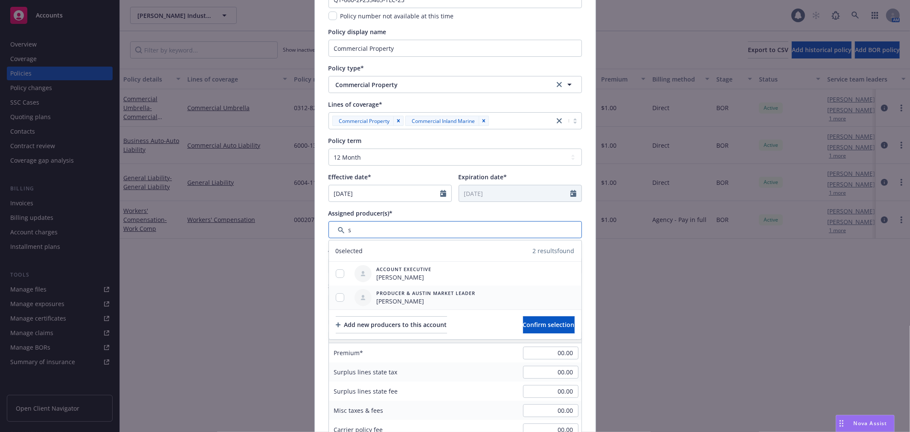
type input "s"
click at [332, 300] on div at bounding box center [340, 297] width 22 height 9
click at [339, 275] on input "checkbox" at bounding box center [340, 273] width 9 height 9
checkbox input "true"
click at [336, 298] on input "checkbox" at bounding box center [340, 297] width 9 height 9
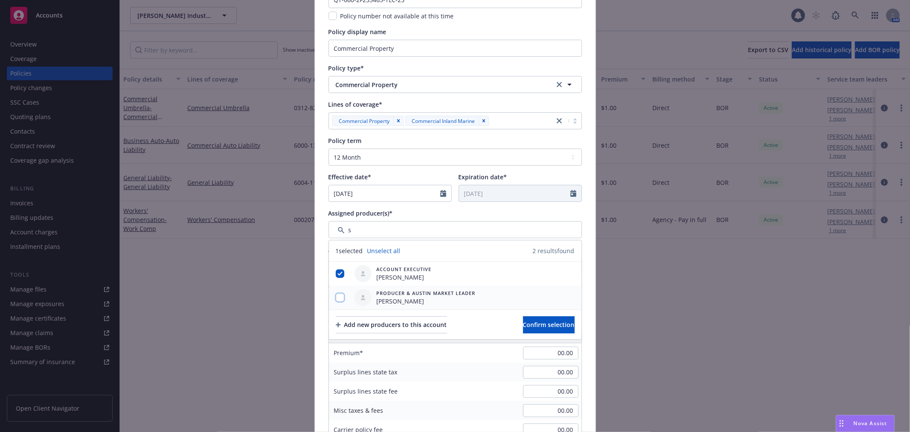
checkbox input "true"
click at [534, 321] on span "Confirm selection" at bounding box center [549, 324] width 52 height 8
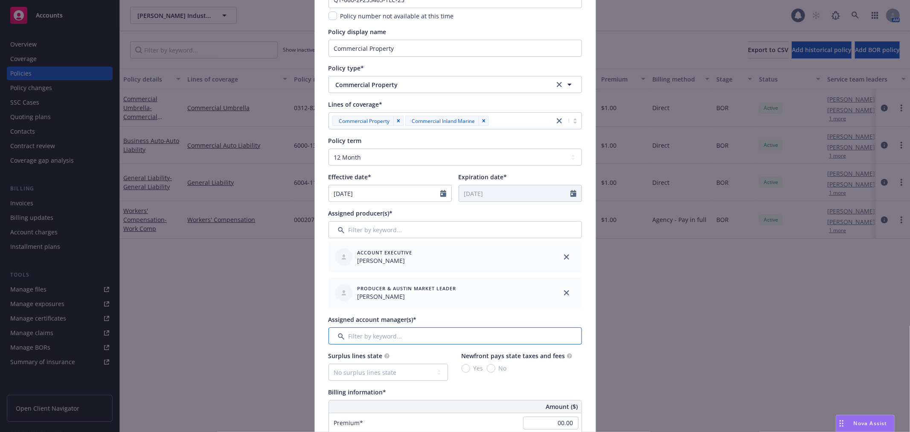
drag, startPoint x: 392, startPoint y: 343, endPoint x: 387, endPoint y: 341, distance: 5.5
click at [391, 343] on input "Filter by keyword..." at bounding box center [455, 335] width 253 height 17
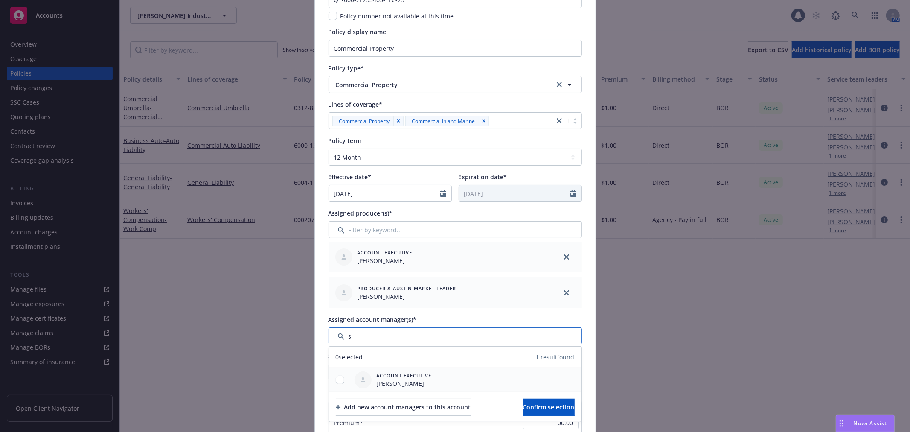
type input "s"
click at [336, 378] on input "checkbox" at bounding box center [340, 379] width 9 height 9
checkbox input "true"
click at [523, 399] on button "Confirm selection" at bounding box center [549, 406] width 52 height 17
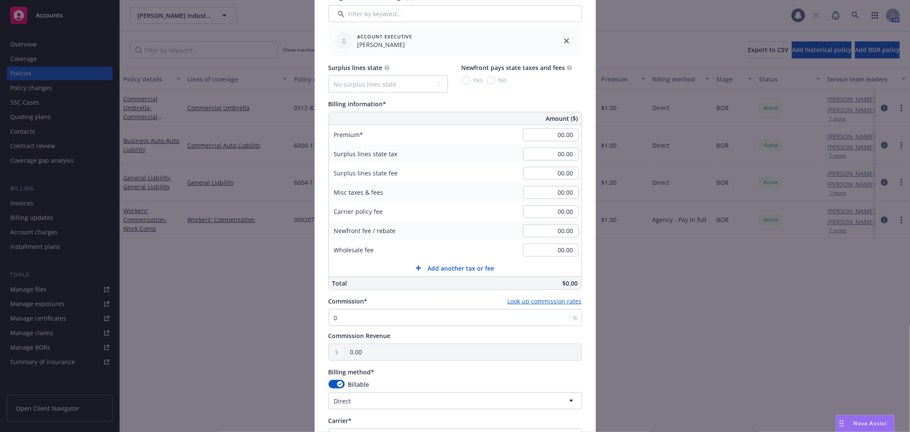
scroll to position [427, 0]
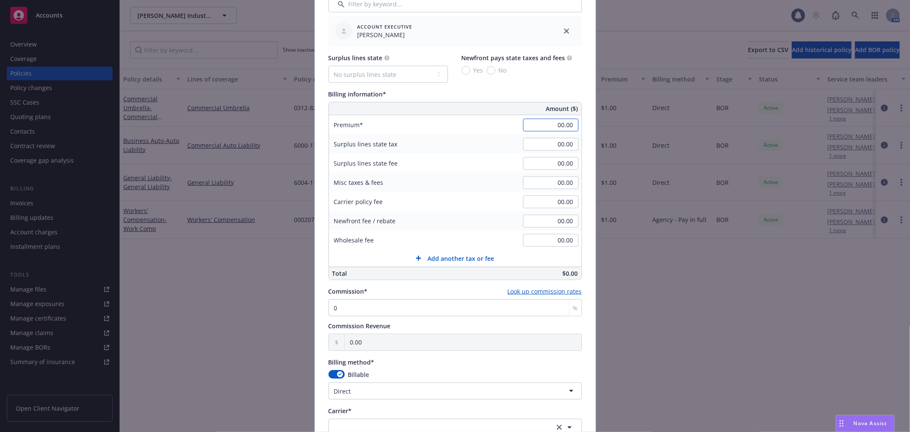
click at [563, 122] on input "00.00" at bounding box center [550, 125] width 55 height 13
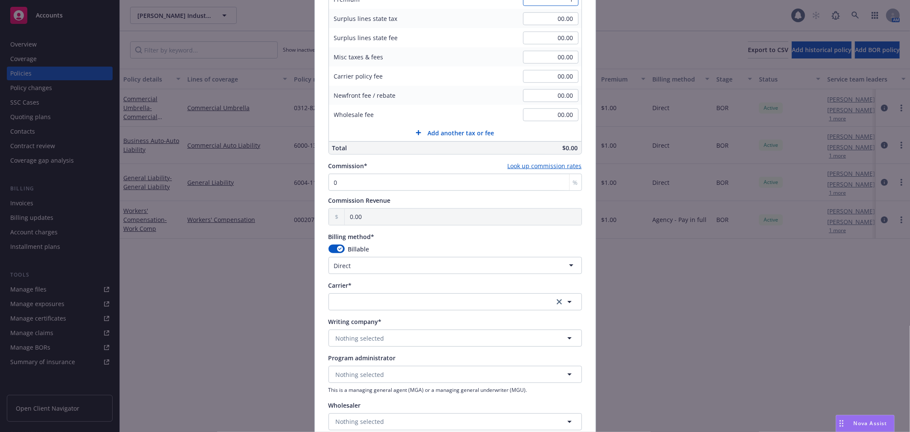
scroll to position [569, 0]
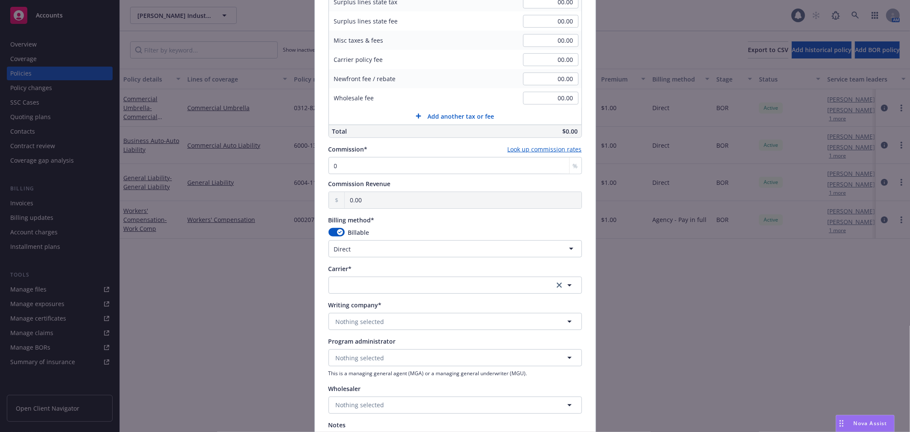
type input "1.00"
click at [404, 231] on div "Billable" at bounding box center [455, 232] width 253 height 9
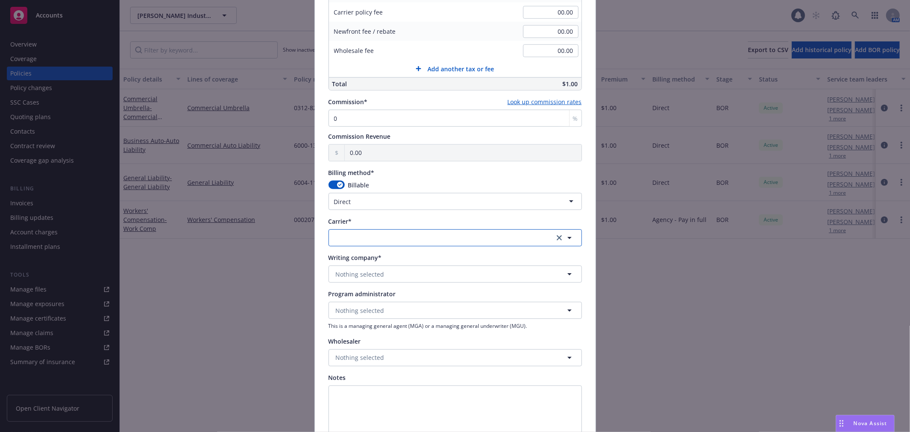
click at [400, 229] on button "button" at bounding box center [455, 237] width 253 height 17
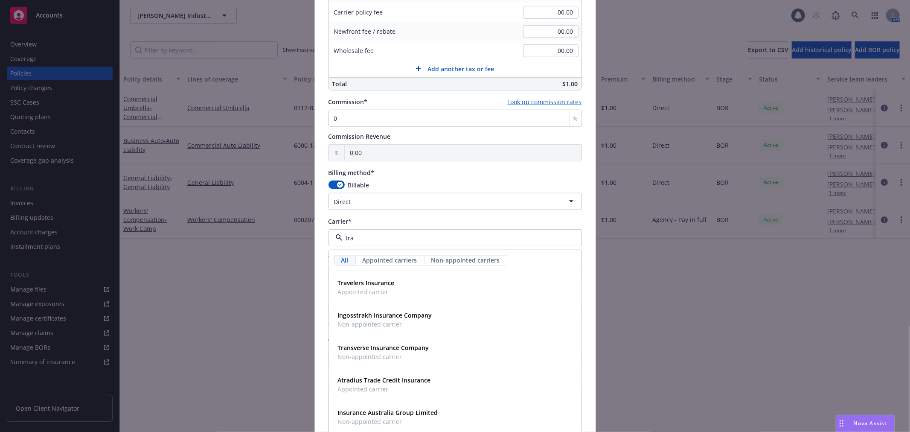
type input "trav"
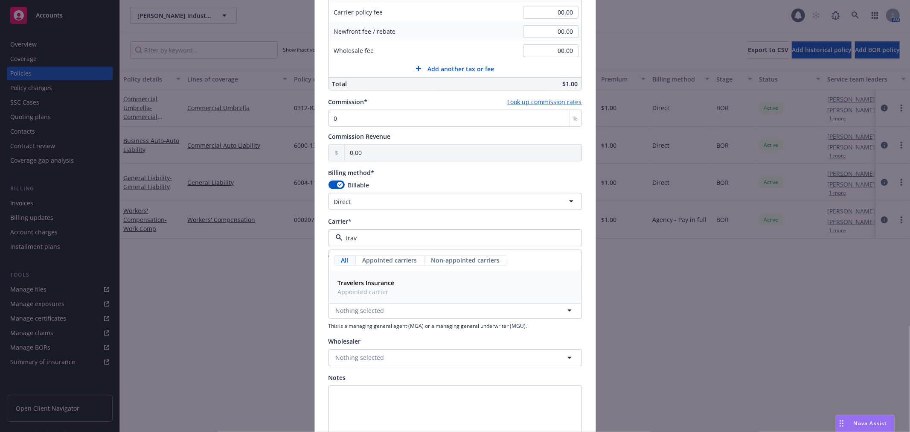
click at [385, 293] on span "Appointed carrier" at bounding box center [366, 291] width 57 height 9
click at [364, 267] on button "Nothing selected" at bounding box center [455, 273] width 253 height 17
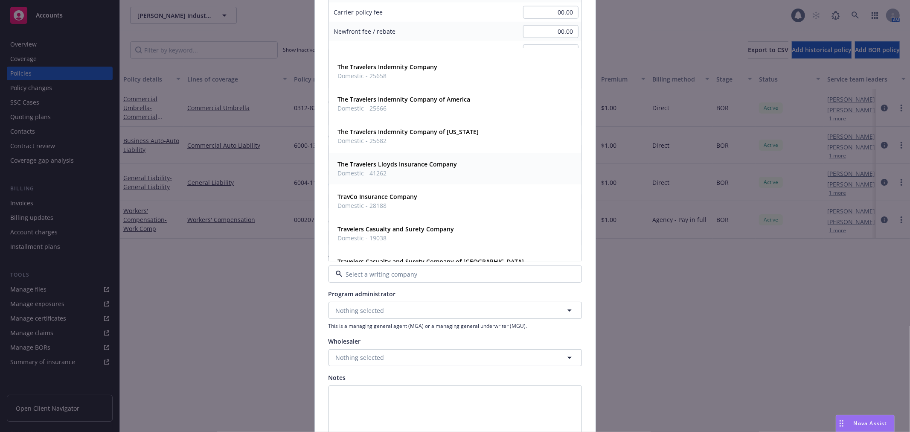
scroll to position [521, 0]
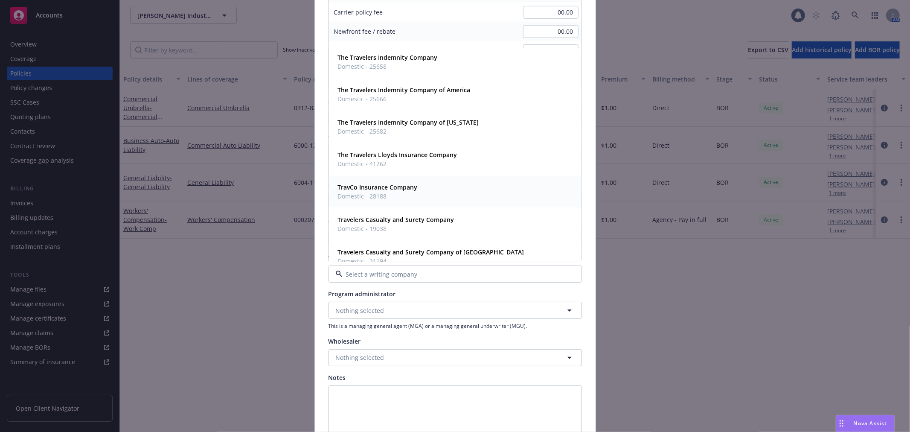
click at [404, 160] on span "Domestic - 41262" at bounding box center [397, 164] width 119 height 9
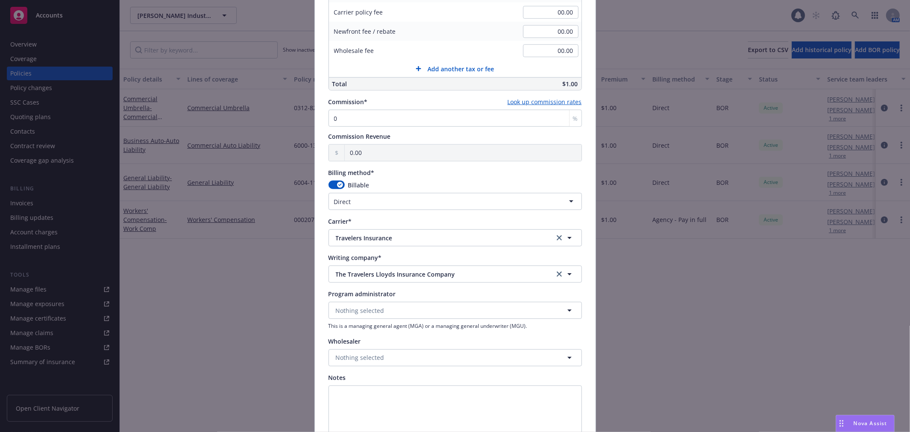
click at [414, 289] on div "Program administrator" at bounding box center [455, 293] width 253 height 9
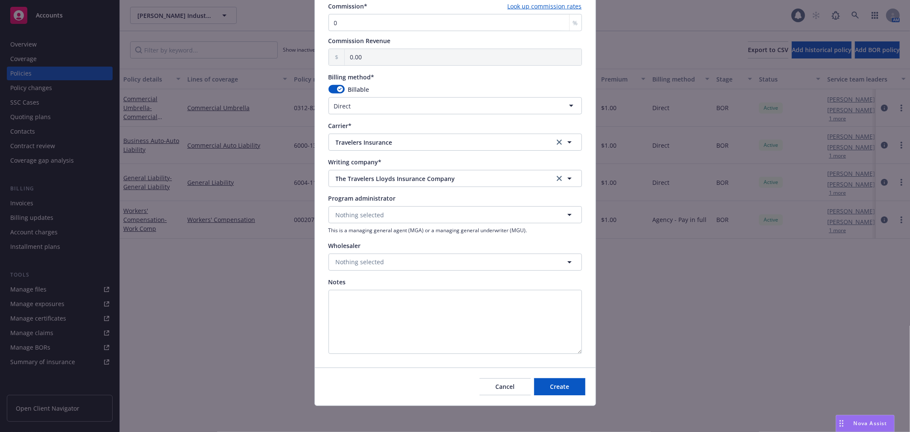
scroll to position [713, 0]
click at [570, 383] on button "Create" at bounding box center [559, 385] width 51 height 17
select select "other"
type input "[DATE]"
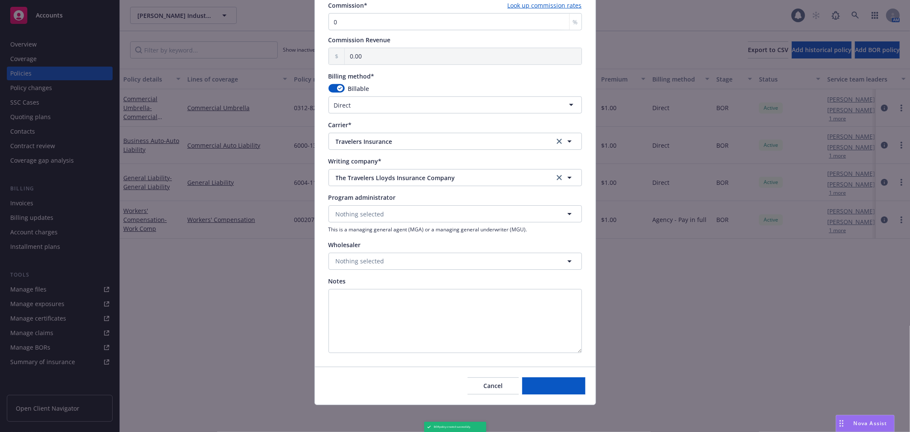
type input "00.00"
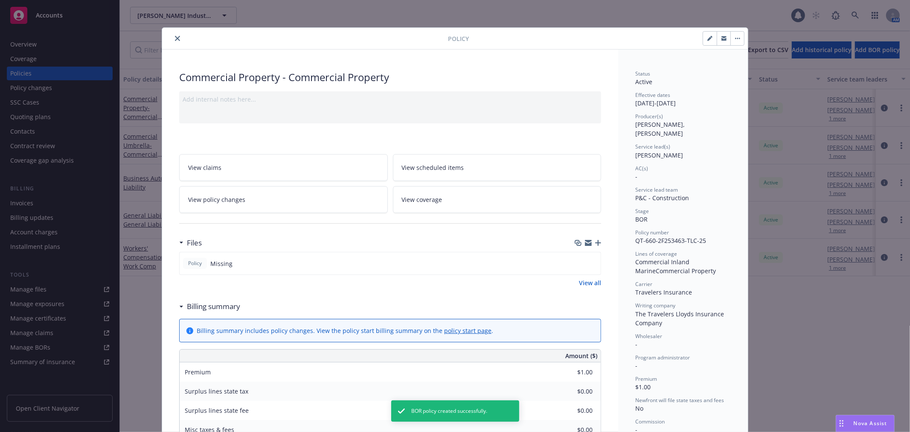
click at [175, 36] on icon "close" at bounding box center [177, 38] width 5 height 5
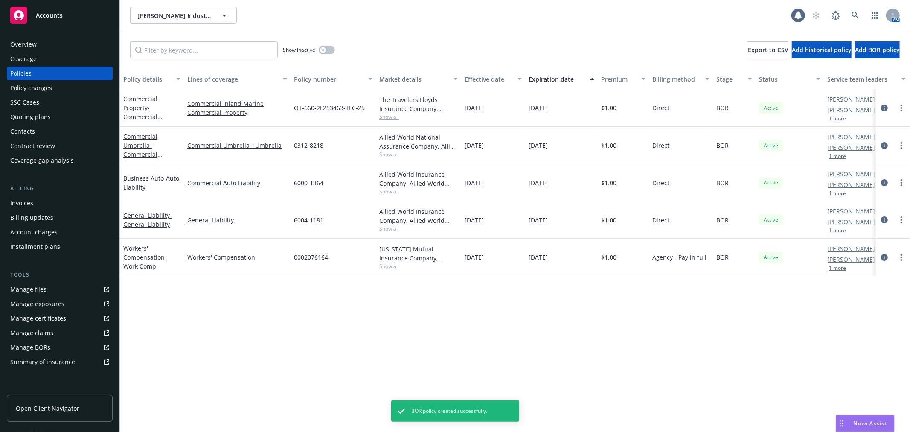
drag, startPoint x: 285, startPoint y: 402, endPoint x: 288, endPoint y: 398, distance: 5.0
click at [286, 402] on div "Policy details Lines of coverage Policy number Market details Effective date Ex…" at bounding box center [515, 250] width 790 height 363
click at [859, 44] on button "Add BOR policy" at bounding box center [877, 49] width 45 height 17
select select "other"
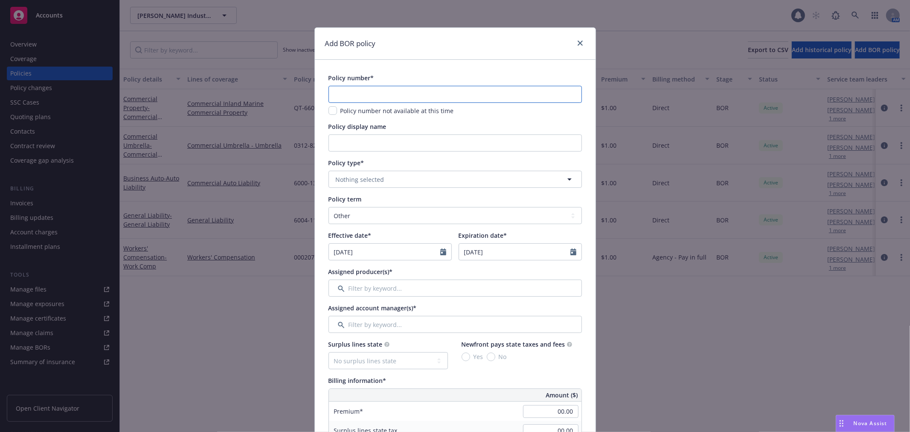
click at [343, 90] on input "text" at bounding box center [455, 94] width 253 height 17
click at [450, 87] on input "text" at bounding box center [455, 94] width 253 height 17
paste input "0313-7886"
type input "0313-7886"
click at [336, 144] on input "Policy display name" at bounding box center [455, 142] width 253 height 17
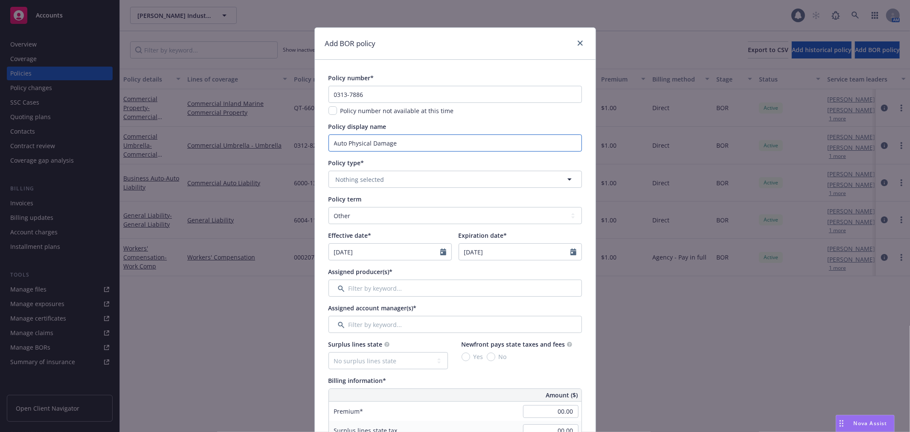
type input "Auto Physical Damage"
click at [340, 186] on button "Nothing selected" at bounding box center [455, 179] width 253 height 17
type input "a"
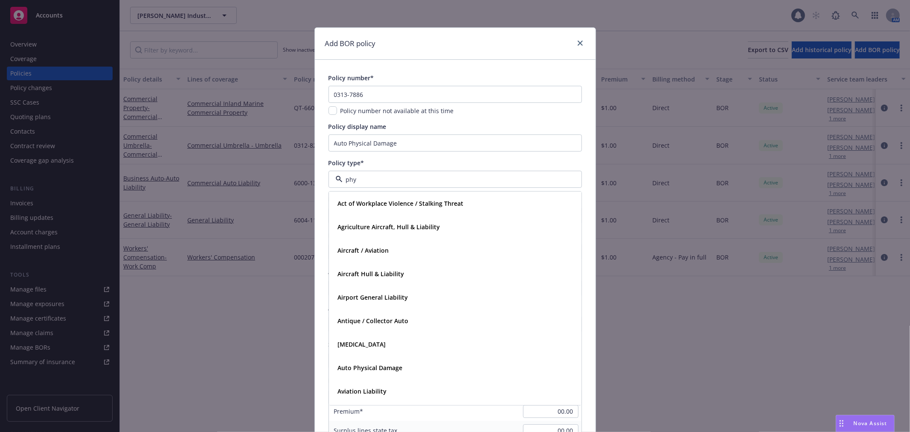
type input "phys"
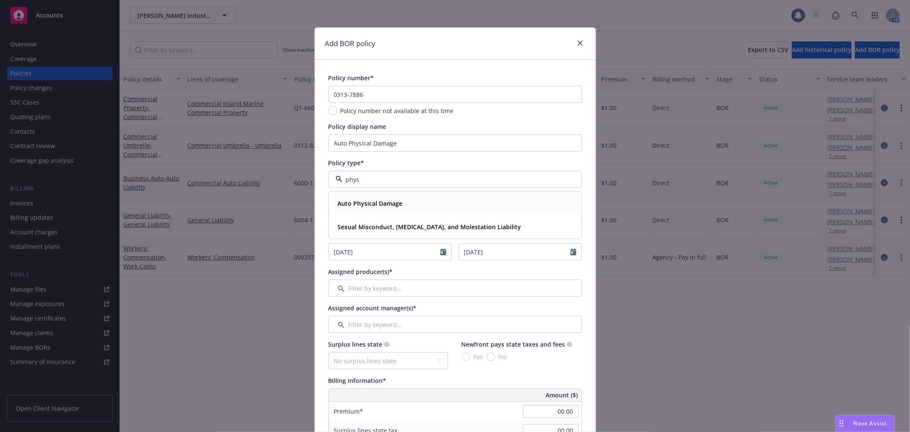
click at [338, 197] on div "Auto Physical Damage" at bounding box center [455, 203] width 252 height 23
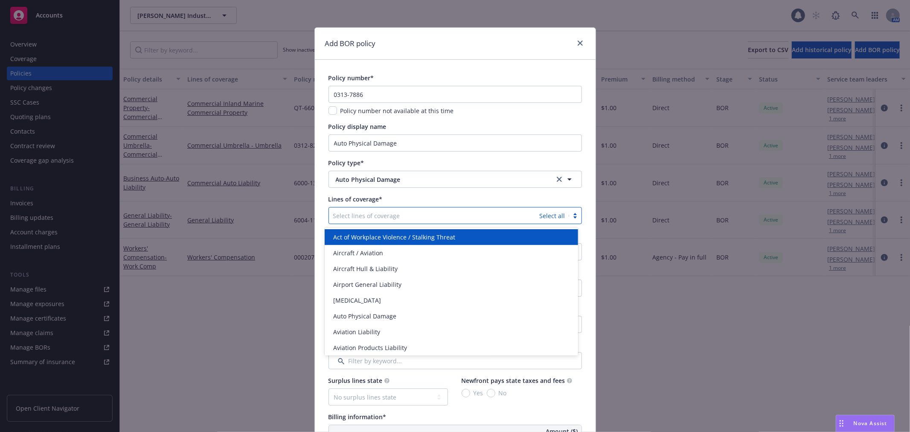
click at [344, 210] on div "Select lines of coverage" at bounding box center [434, 216] width 211 height 14
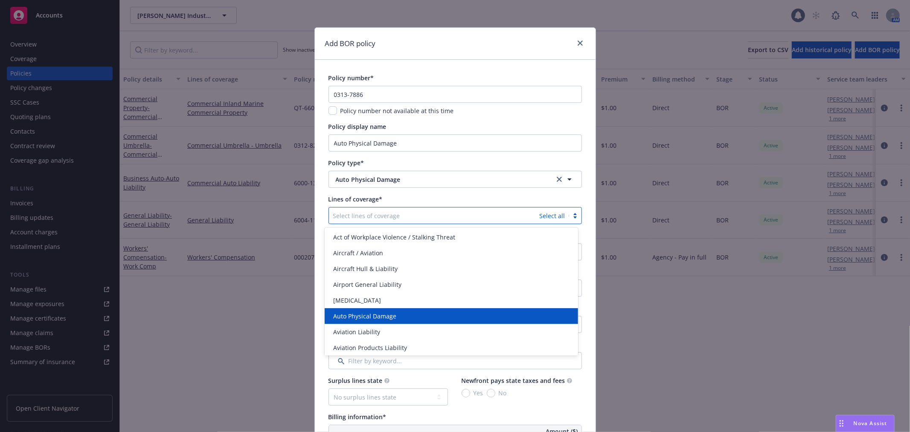
click at [397, 317] on div "Auto Physical Damage" at bounding box center [451, 315] width 243 height 9
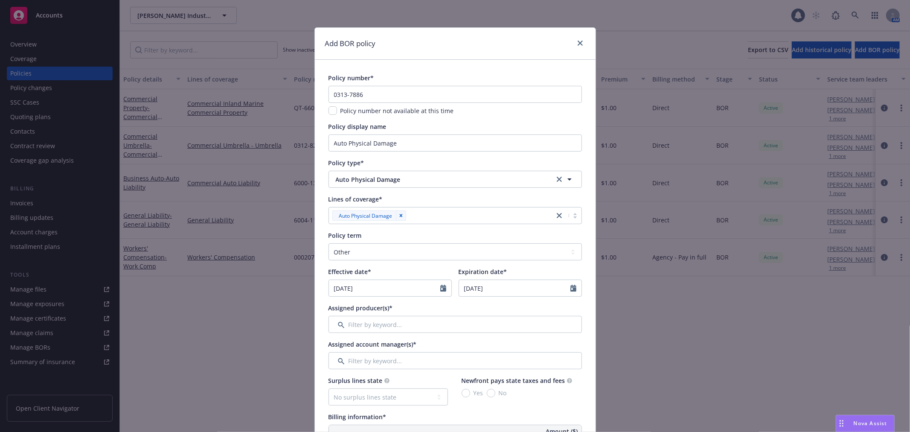
click at [442, 210] on div "Auto Physical Damage" at bounding box center [441, 216] width 225 height 14
click at [466, 195] on div "Lines of coverage*" at bounding box center [455, 199] width 253 height 9
click at [390, 236] on div "Policy term" at bounding box center [455, 235] width 253 height 9
click at [365, 252] on select "Select policy term 12 Month 6 Month 4 Month 3 Month 2 Month 1 Month 36 Month (3…" at bounding box center [455, 251] width 253 height 17
select select "12"
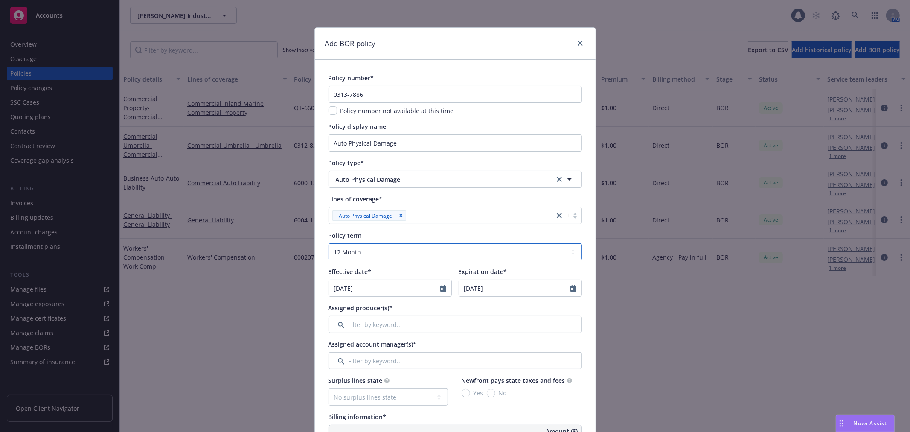
click at [329, 243] on select "Select policy term 12 Month 6 Month 4 Month 3 Month 2 Month 1 Month 36 Month (3…" at bounding box center [455, 251] width 253 height 17
click at [345, 78] on span "Policy number*" at bounding box center [352, 78] width 46 height 8
drag, startPoint x: 441, startPoint y: 286, endPoint x: 436, endPoint y: 289, distance: 5.6
click at [441, 285] on icon "Calendar" at bounding box center [443, 288] width 6 height 7
click at [335, 308] on icon "button" at bounding box center [337, 308] width 5 height 5
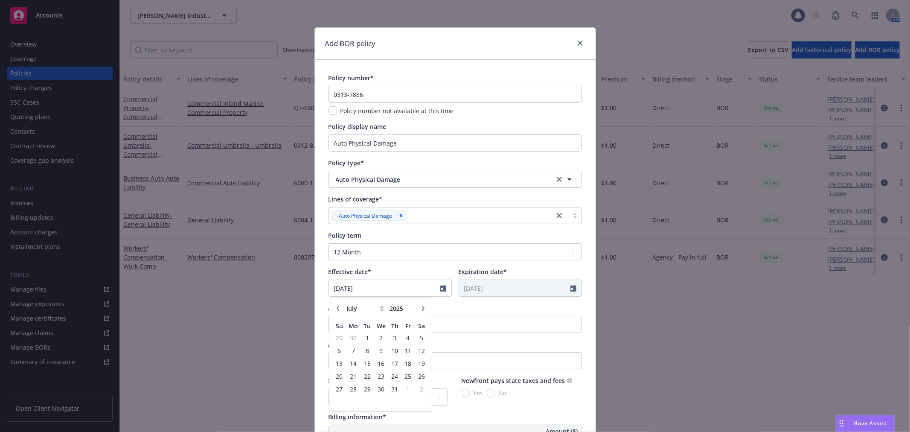
click at [335, 308] on icon "button" at bounding box center [337, 308] width 5 height 5
select select "4"
click at [337, 349] on span "6" at bounding box center [340, 350] width 12 height 11
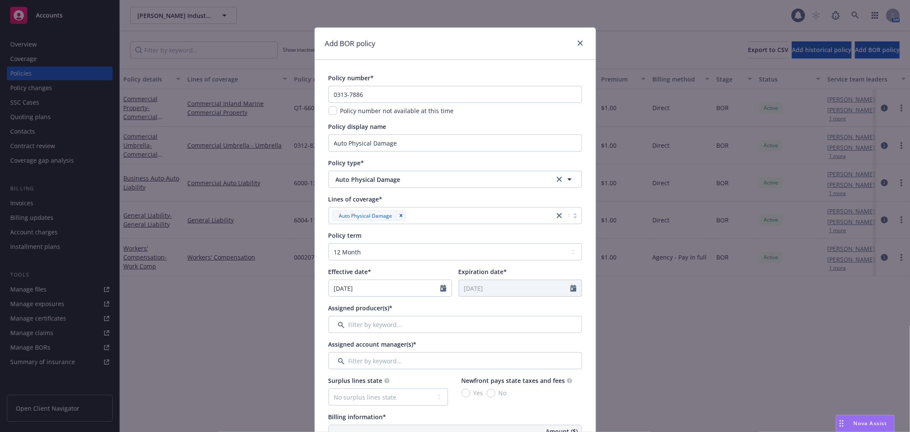
type input "[DATE]"
click at [386, 271] on div "Effective date*" at bounding box center [390, 271] width 123 height 9
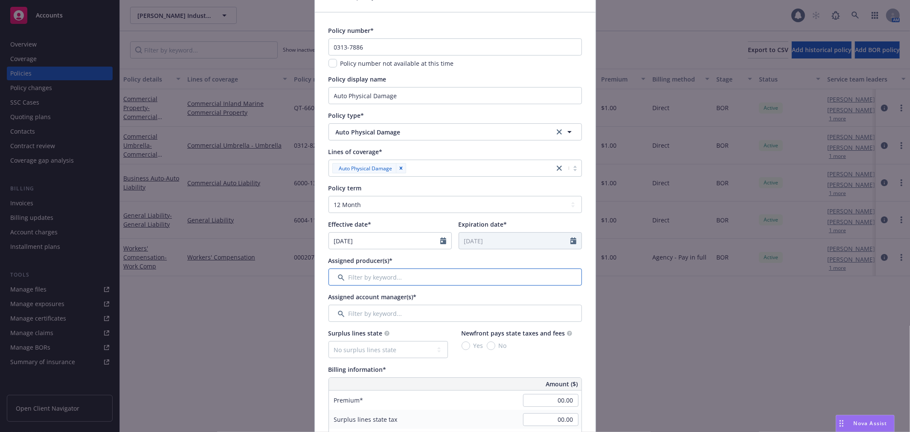
click at [385, 272] on input "Filter by keyword..." at bounding box center [455, 276] width 253 height 17
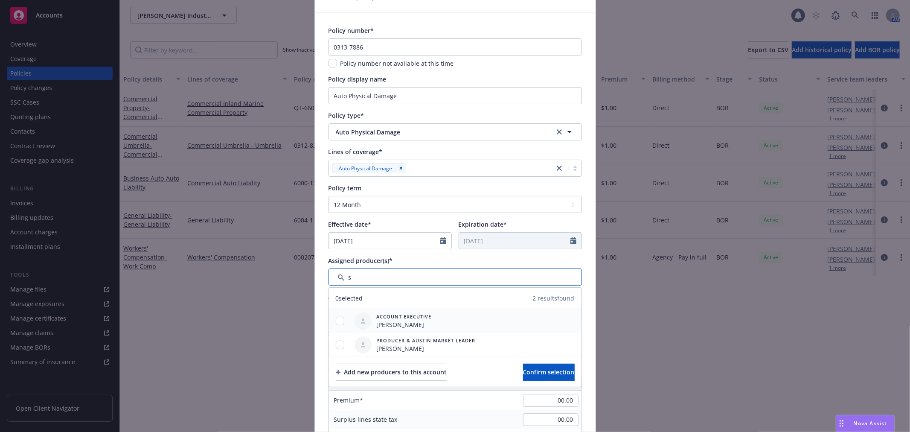
type input "s"
click at [336, 324] on input "checkbox" at bounding box center [340, 321] width 9 height 9
checkbox input "true"
click at [336, 350] on div at bounding box center [340, 345] width 22 height 24
drag, startPoint x: 330, startPoint y: 346, endPoint x: 334, endPoint y: 348, distance: 4.5
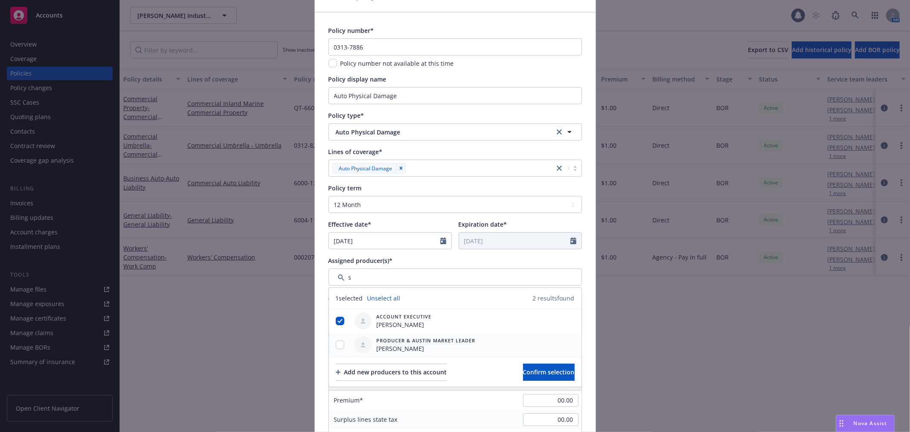
click at [331, 346] on div at bounding box center [340, 344] width 22 height 9
click at [331, 342] on div at bounding box center [340, 344] width 22 height 9
click at [340, 344] on input "checkbox" at bounding box center [340, 344] width 9 height 9
checkbox input "true"
click at [562, 372] on button "Confirm selection" at bounding box center [549, 372] width 52 height 17
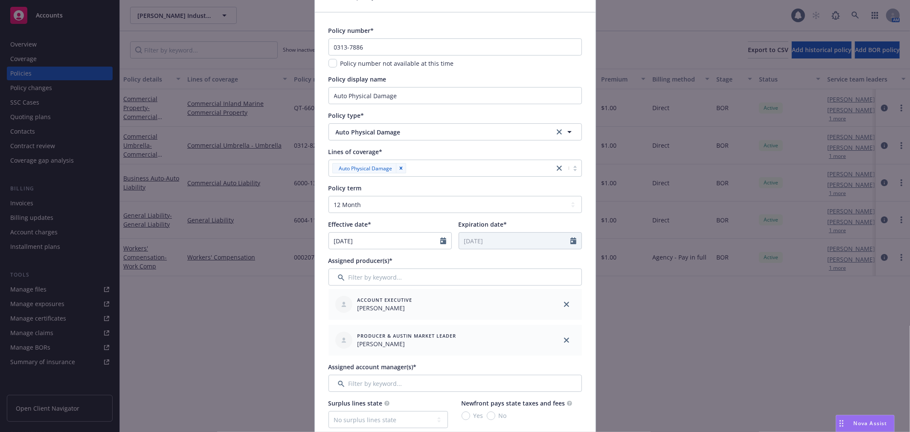
click at [735, 363] on div "Add BOR policy Policy number* 0313-7886 Policy number not available at this tim…" at bounding box center [455, 216] width 910 height 432
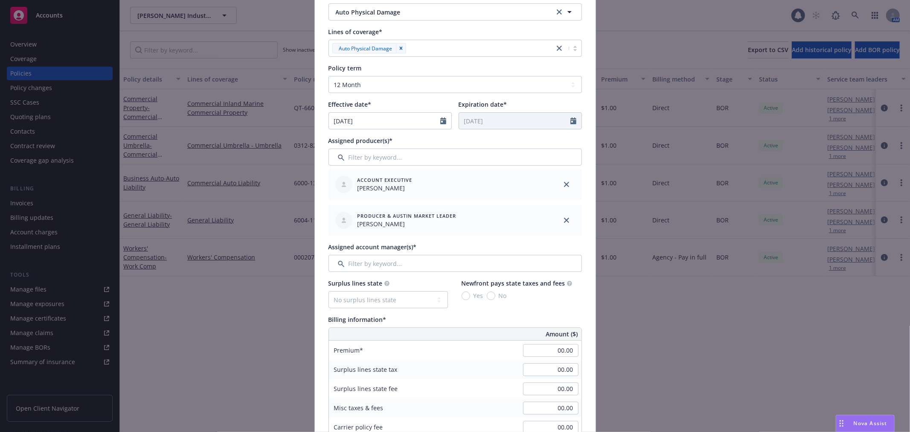
scroll to position [189, 0]
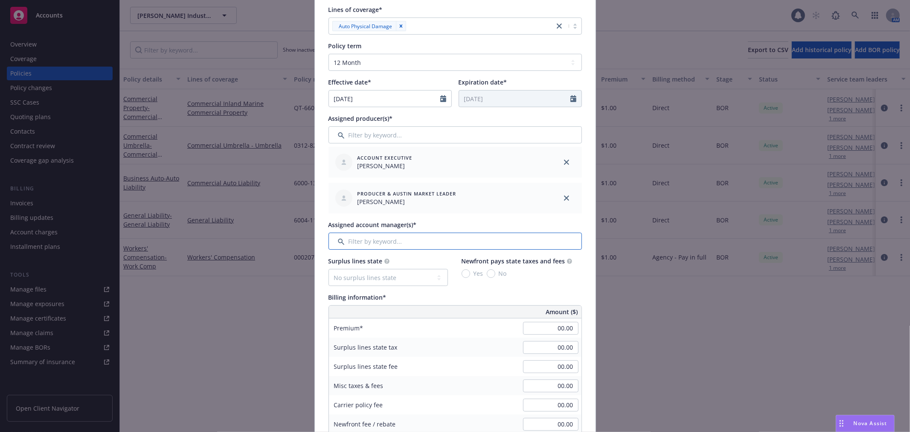
click at [382, 241] on input "Filter by keyword..." at bounding box center [455, 241] width 253 height 17
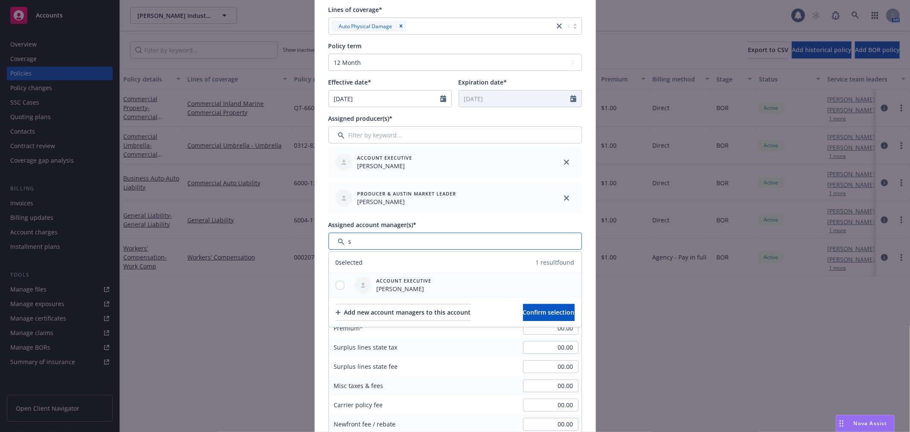
type input "s"
drag, startPoint x: 336, startPoint y: 285, endPoint x: 370, endPoint y: 291, distance: 34.3
click at [337, 285] on input "checkbox" at bounding box center [340, 285] width 9 height 9
checkbox input "true"
click at [543, 311] on span "Confirm selection" at bounding box center [549, 312] width 52 height 8
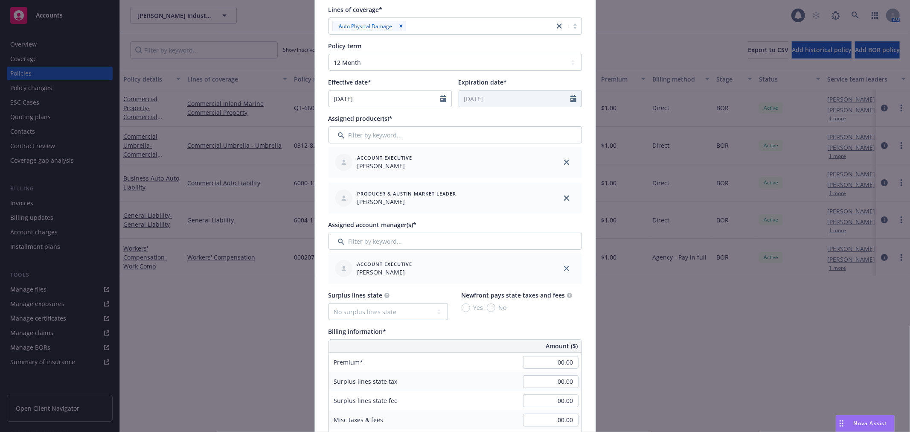
click at [481, 308] on div "Yes No" at bounding box center [484, 307] width 45 height 9
click at [544, 366] on input "00.00" at bounding box center [550, 362] width 55 height 13
click at [544, 365] on input "00.00" at bounding box center [550, 362] width 55 height 13
click at [544, 364] on input "00.00" at bounding box center [550, 362] width 55 height 13
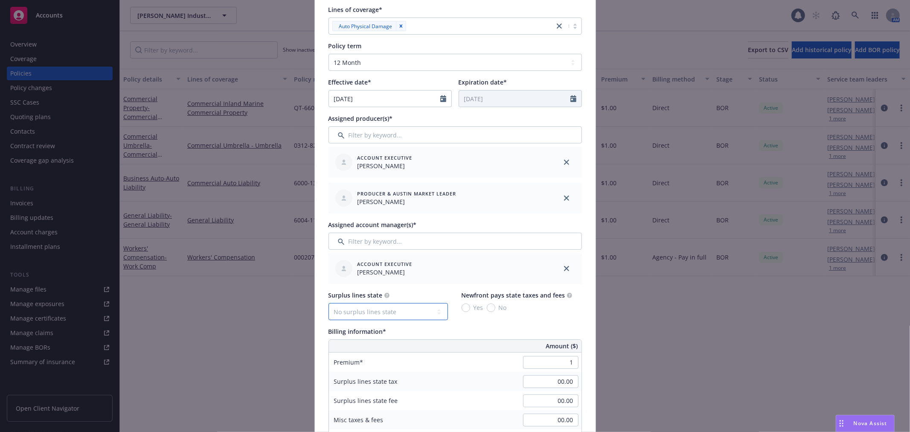
type input "1.00"
click at [355, 307] on select "No surplus lines state [US_STATE] [US_STATE] [US_STATE] [US_STATE] [US_STATE] […" at bounding box center [388, 311] width 119 height 17
select select "[GEOGRAPHIC_DATA]"
click at [329, 303] on select "No surplus lines state [US_STATE] [US_STATE] [US_STATE] [US_STATE] [US_STATE] […" at bounding box center [388, 311] width 119 height 17
type input "0.05"
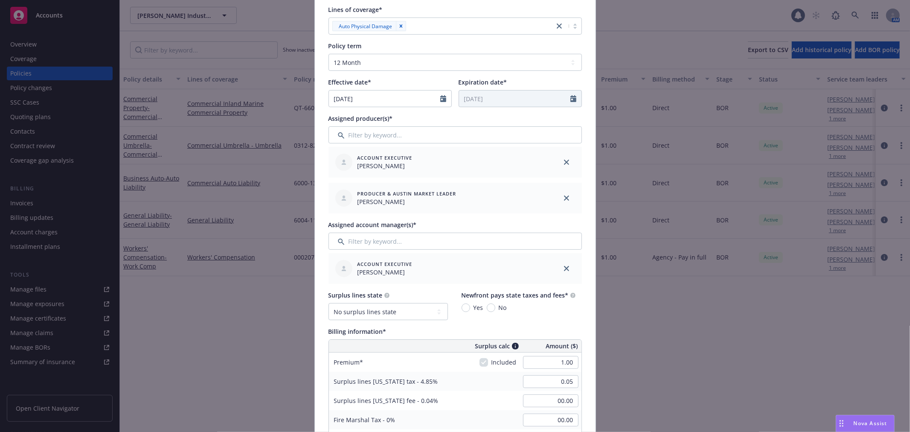
click at [495, 308] on span "No" at bounding box center [501, 307] width 12 height 9
click at [493, 308] on input "No" at bounding box center [491, 307] width 9 height 9
radio input "true"
click at [548, 312] on div "Surplus lines state No surplus lines state [US_STATE] [US_STATE] [US_STATE] [US…" at bounding box center [455, 305] width 253 height 29
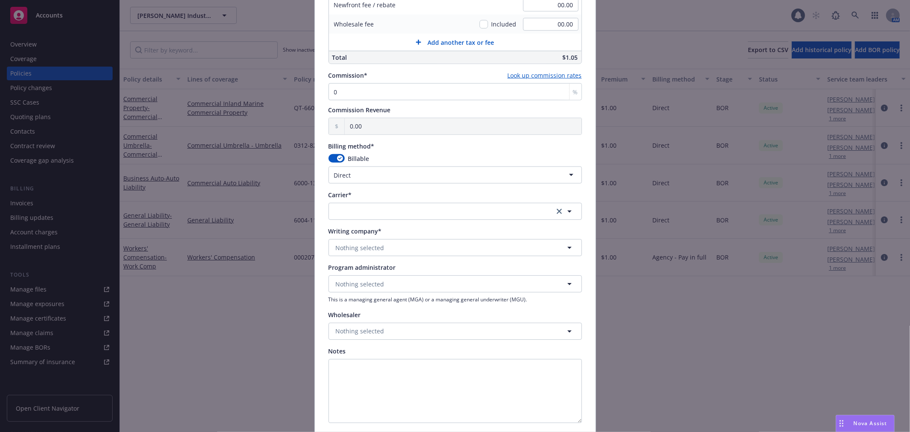
scroll to position [663, 0]
click at [415, 207] on button "button" at bounding box center [455, 209] width 253 height 17
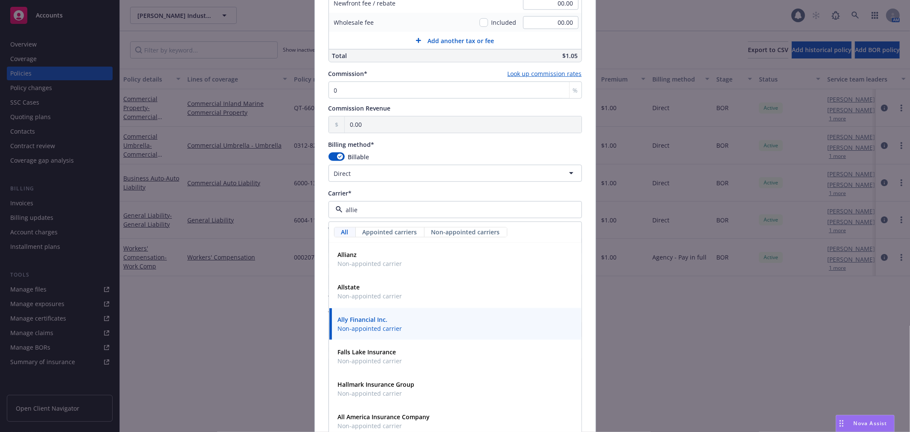
type input "allied"
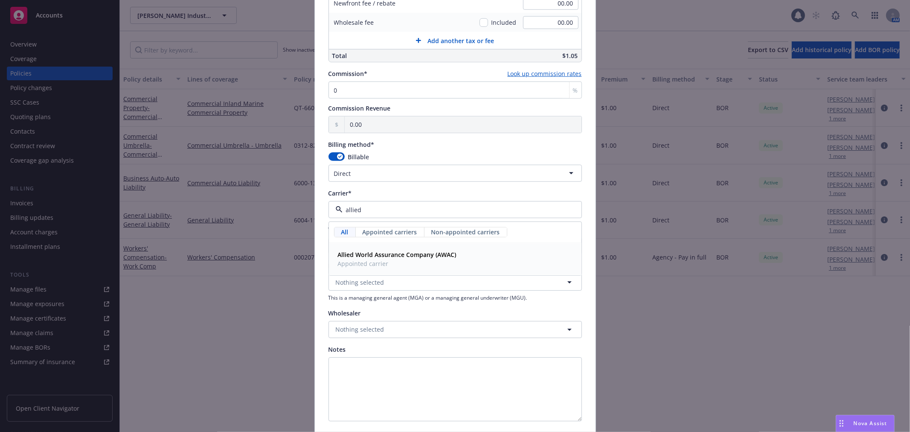
click at [396, 265] on span "Appointed carrier" at bounding box center [397, 263] width 119 height 9
click at [398, 288] on button "Nothing selected" at bounding box center [455, 281] width 253 height 17
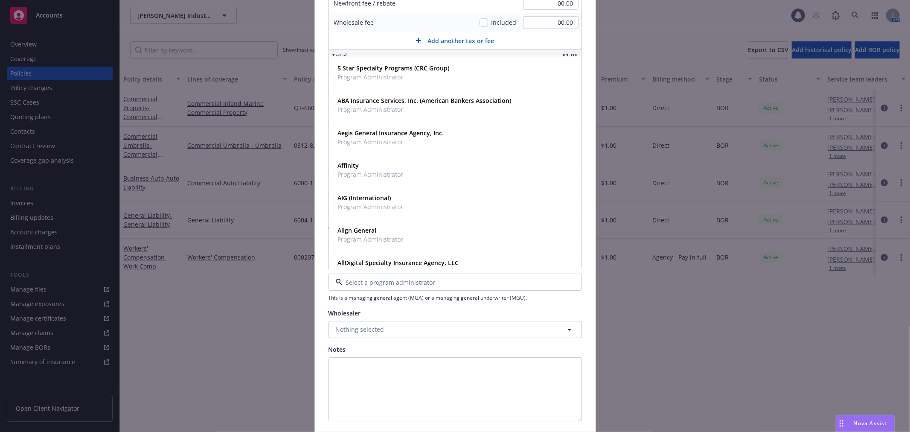
click at [380, 308] on div "Wholesaler" at bounding box center [455, 312] width 253 height 9
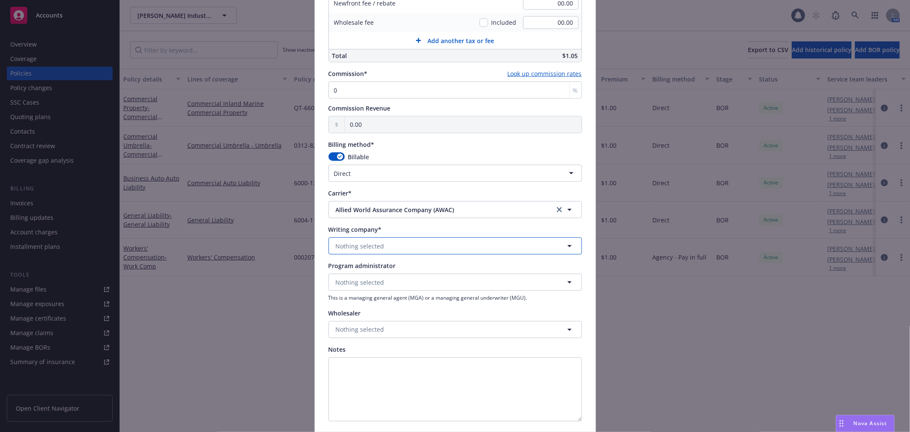
click at [376, 245] on span "Nothing selected" at bounding box center [360, 245] width 49 height 9
type input "a"
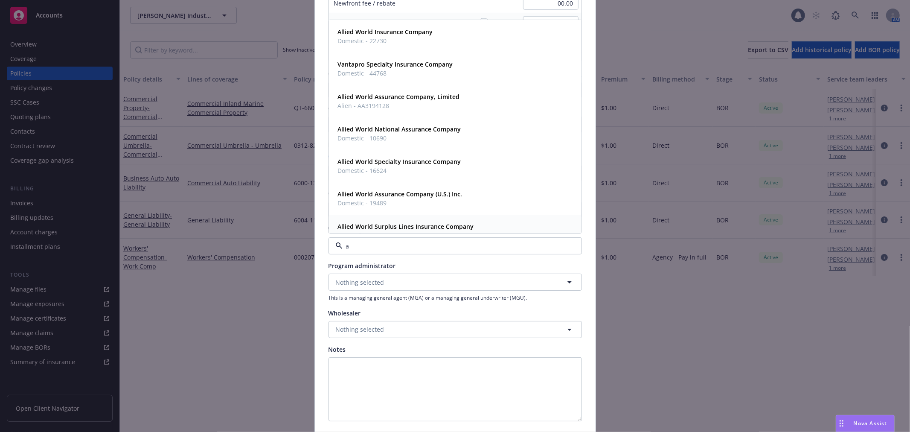
click at [384, 229] on strong "Allied World Surplus Lines Insurance Company" at bounding box center [406, 227] width 136 height 8
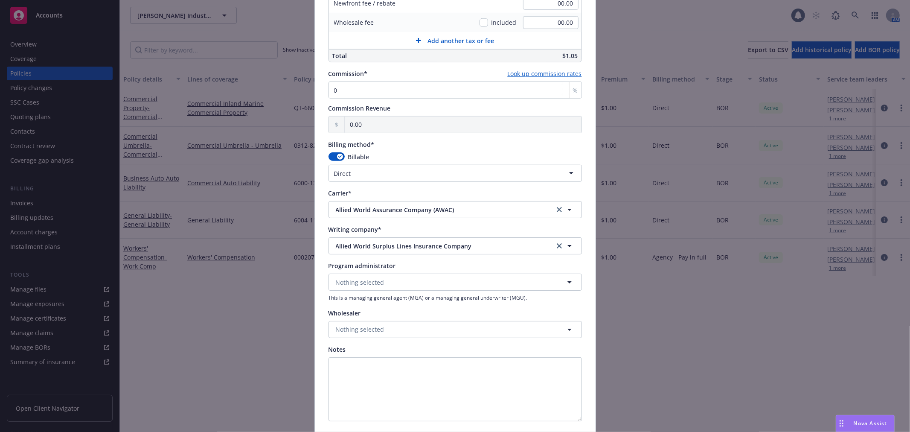
click at [378, 262] on span "Program administrator" at bounding box center [362, 266] width 67 height 8
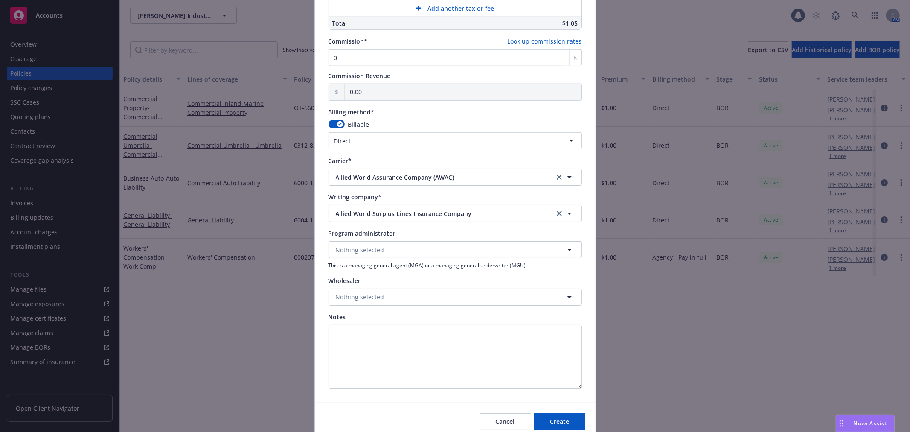
scroll to position [711, 0]
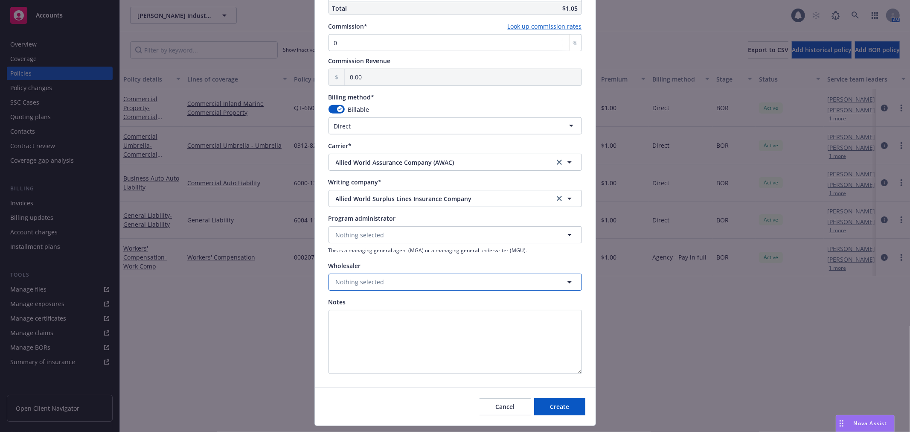
click at [417, 282] on button "Nothing selected" at bounding box center [455, 281] width 253 height 17
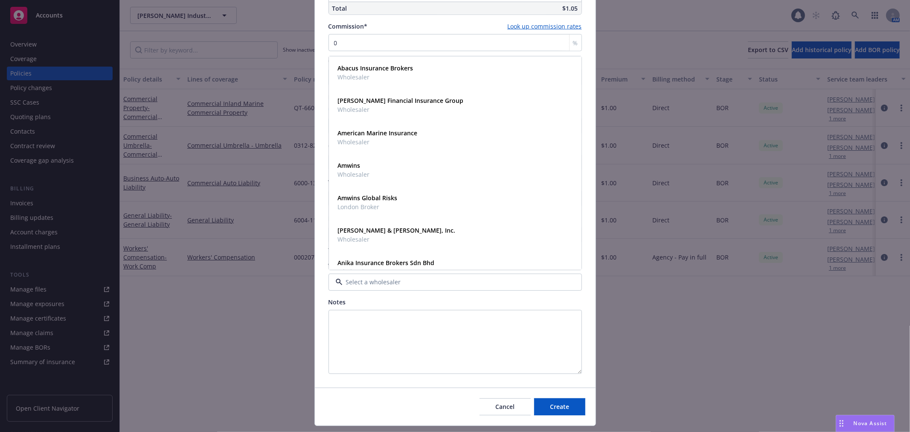
click at [406, 300] on div "Notes" at bounding box center [455, 301] width 253 height 9
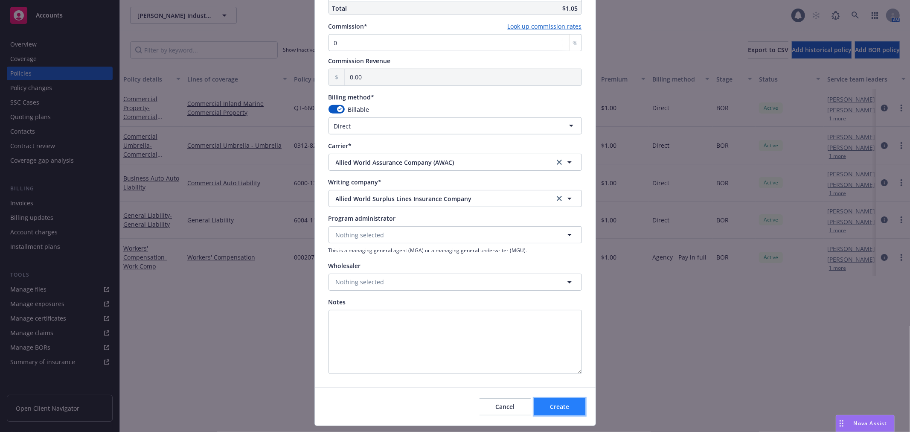
click at [544, 406] on button "Create" at bounding box center [559, 406] width 51 height 17
select select "other"
type input "[DATE]"
select select "NONE"
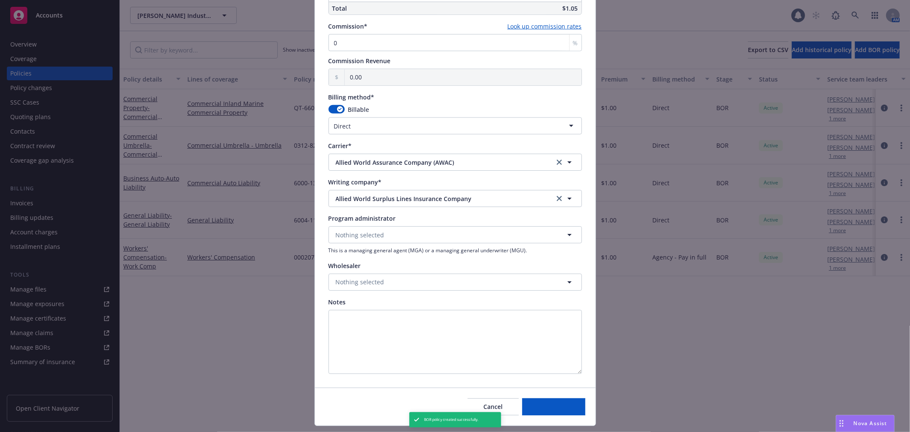
type input "00.00"
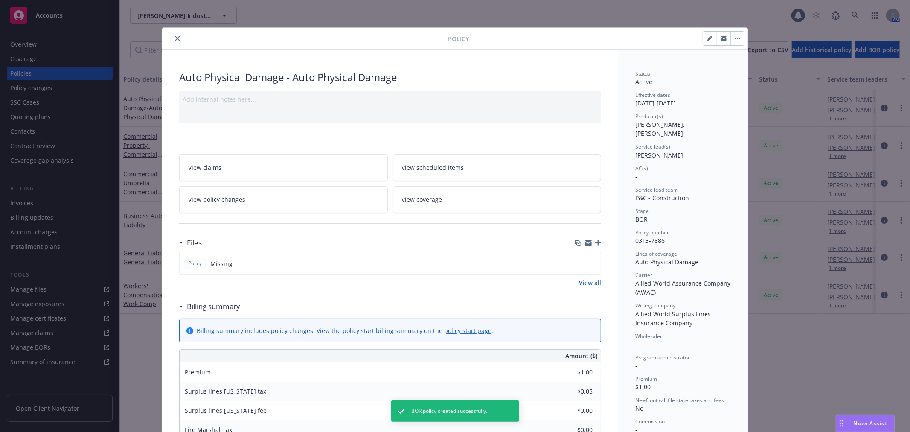
click at [389, 274] on div "Policy Missing View all" at bounding box center [390, 269] width 422 height 35
click at [450, 305] on div "Billing summary" at bounding box center [390, 306] width 422 height 18
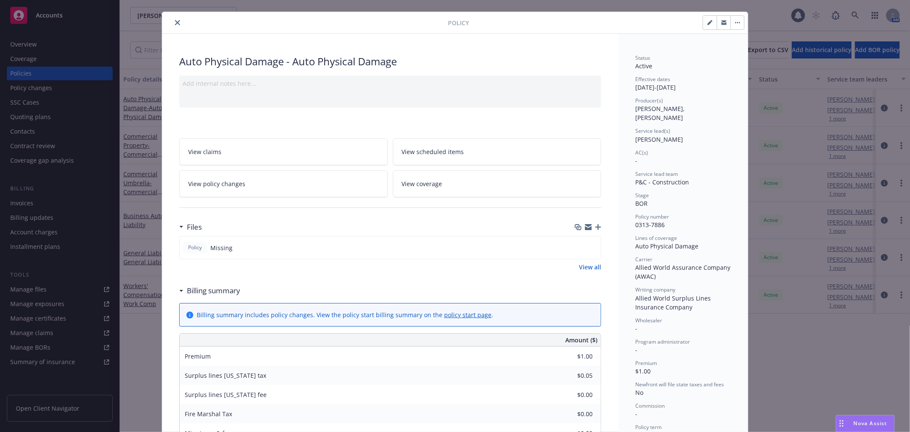
scroll to position [0, 0]
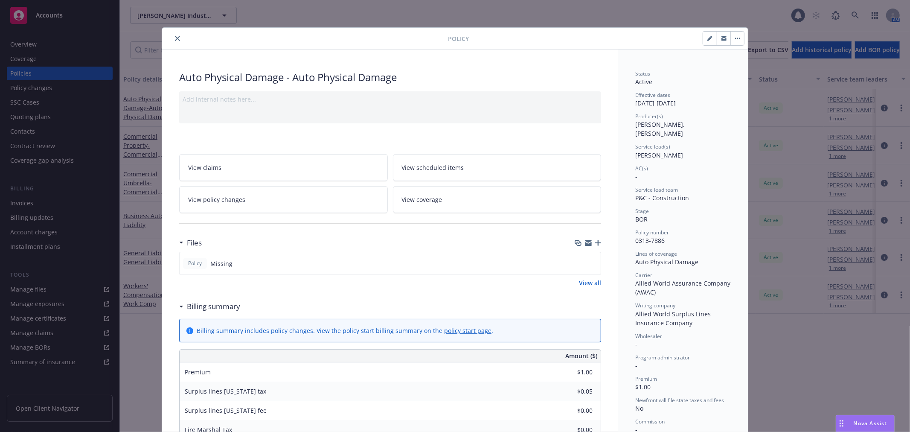
click at [175, 37] on icon "close" at bounding box center [177, 38] width 5 height 5
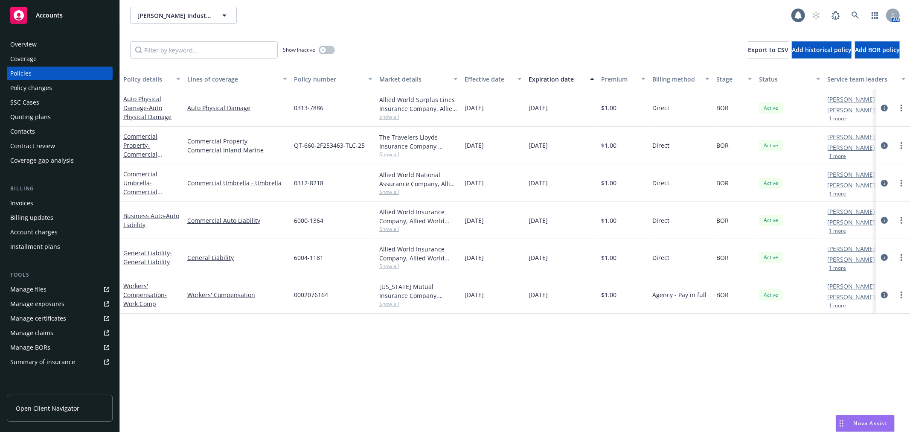
click at [830, 122] on div "[PERSON_NAME] AM [PERSON_NAME] PD 1 more" at bounding box center [866, 108] width 85 height 38
click at [832, 117] on button "1 more" at bounding box center [837, 118] width 17 height 5
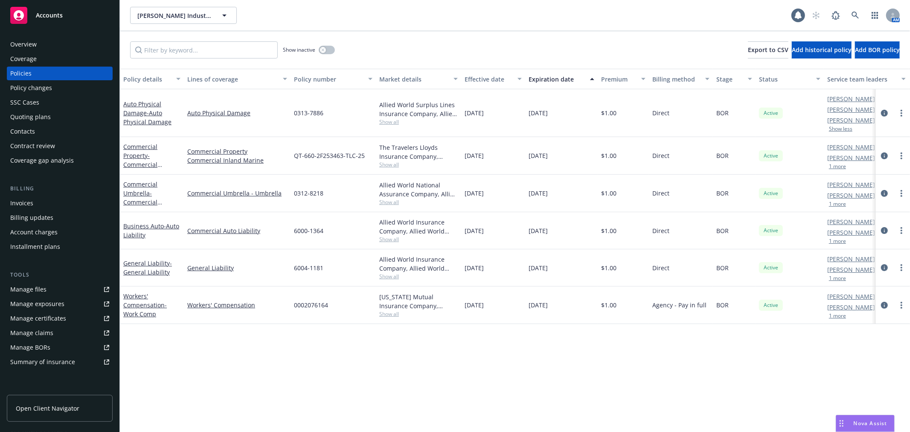
click at [834, 172] on div "[PERSON_NAME] AM [PERSON_NAME] PD 1 more" at bounding box center [866, 156] width 85 height 38
click at [833, 169] on div "[PERSON_NAME] AM [PERSON_NAME] PD 1 more" at bounding box center [866, 156] width 85 height 38
click at [833, 167] on button "1 more" at bounding box center [837, 166] width 17 height 5
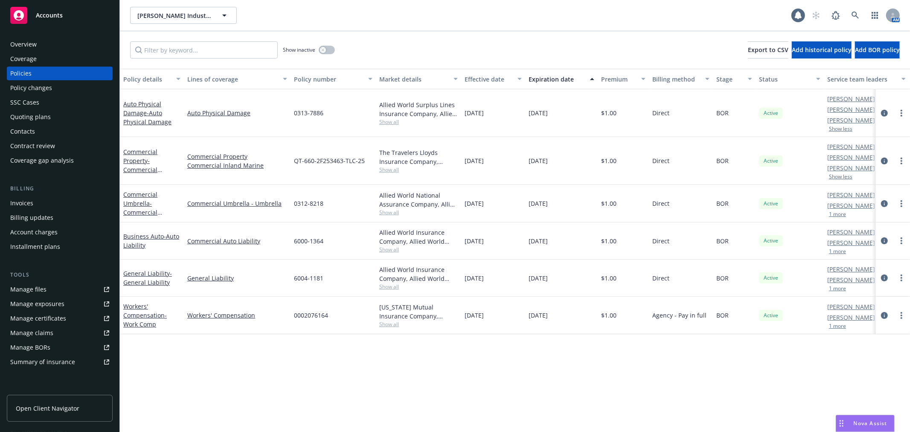
click at [841, 214] on button "1 more" at bounding box center [837, 214] width 17 height 5
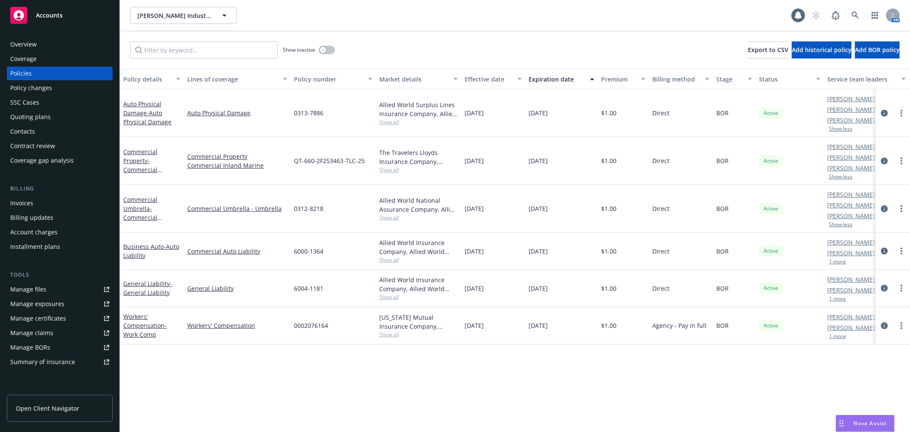
click at [835, 262] on button "1 more" at bounding box center [837, 261] width 17 height 5
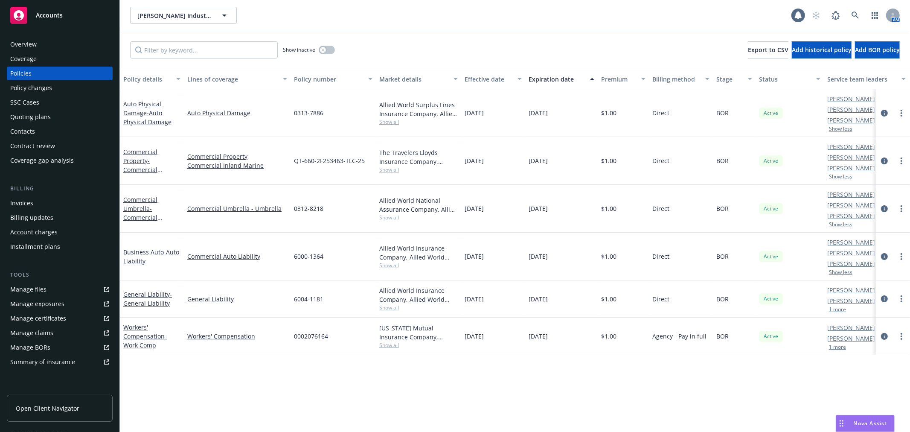
drag, startPoint x: 829, startPoint y: 312, endPoint x: 838, endPoint y: 343, distance: 32.7
click at [830, 312] on button "1 more" at bounding box center [837, 309] width 17 height 5
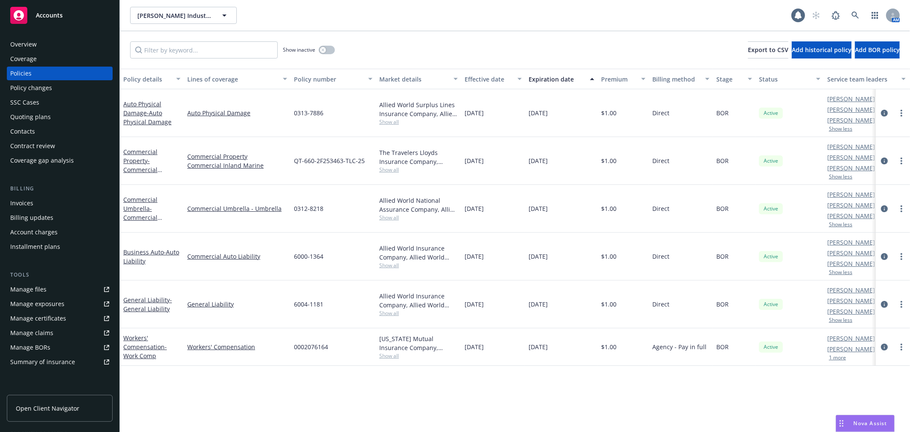
click at [842, 360] on button "1 more" at bounding box center [837, 357] width 17 height 5
click at [724, 378] on div "Policy details Lines of coverage Policy number Market details Effective date Ex…" at bounding box center [515, 250] width 790 height 363
click at [432, 387] on div "Policy details Lines of coverage Policy number Market details Effective date Ex…" at bounding box center [515, 250] width 790 height 363
click at [134, 346] on link "Workers' Compensation - Work Comp" at bounding box center [145, 352] width 44 height 26
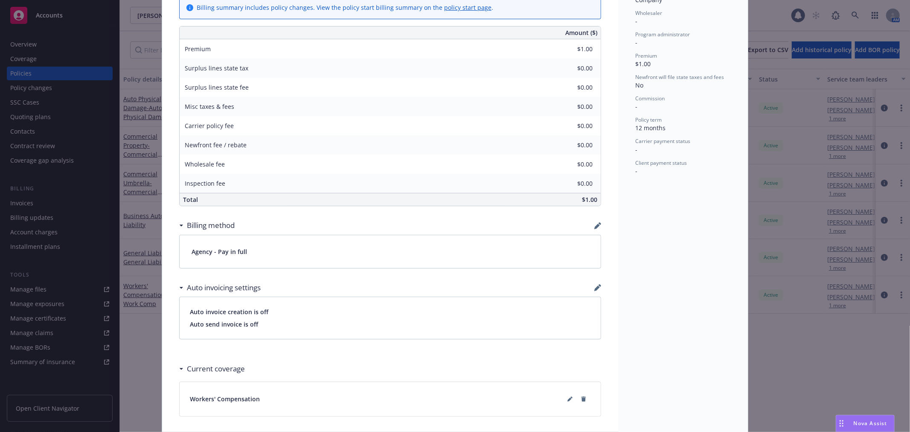
scroll to position [332, 0]
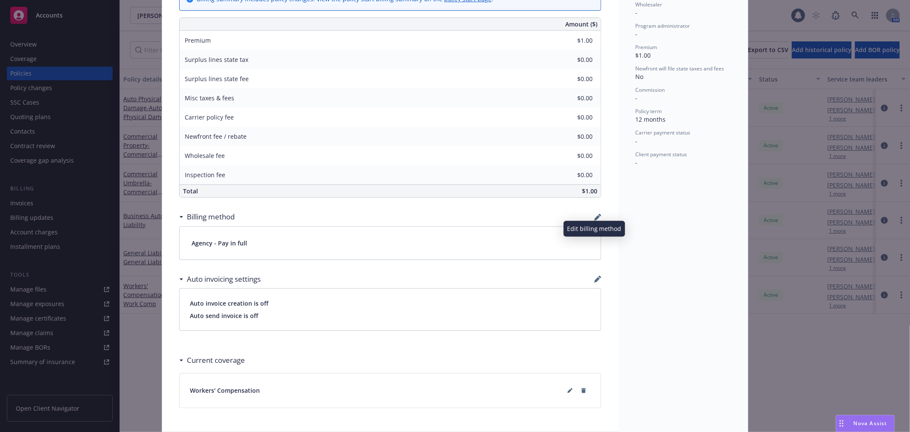
click at [594, 215] on icon "button" at bounding box center [597, 218] width 6 height 6
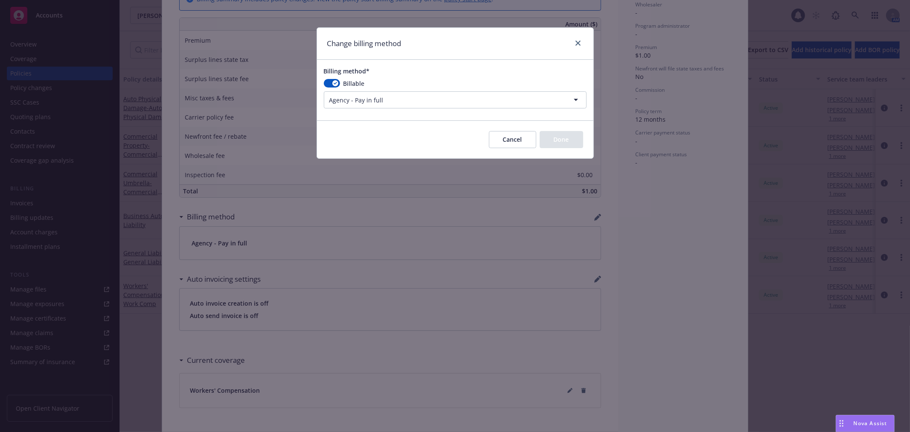
click at [451, 103] on html "Accounts Overview Coverage Policies Policy changes SSC Cases Quoting plans Cont…" at bounding box center [455, 216] width 910 height 432
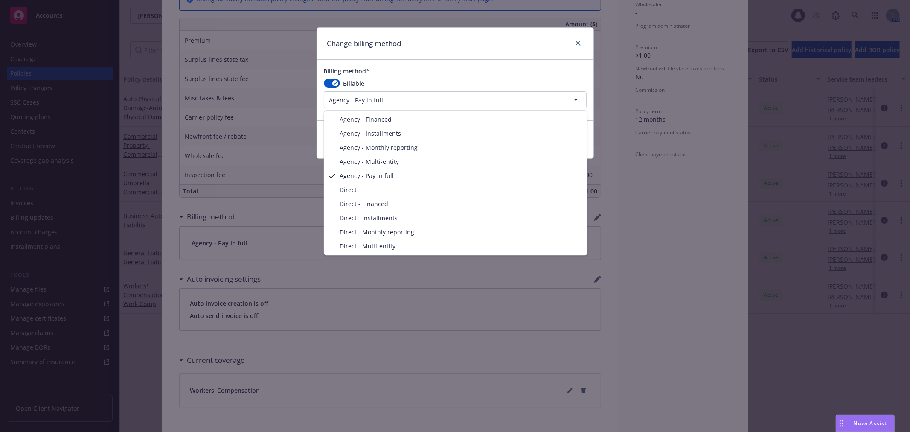
click at [446, 101] on html "Accounts Overview Coverage Policies Policy changes SSC Cases Quoting plans Cont…" at bounding box center [455, 216] width 910 height 432
select select "DIRECT"
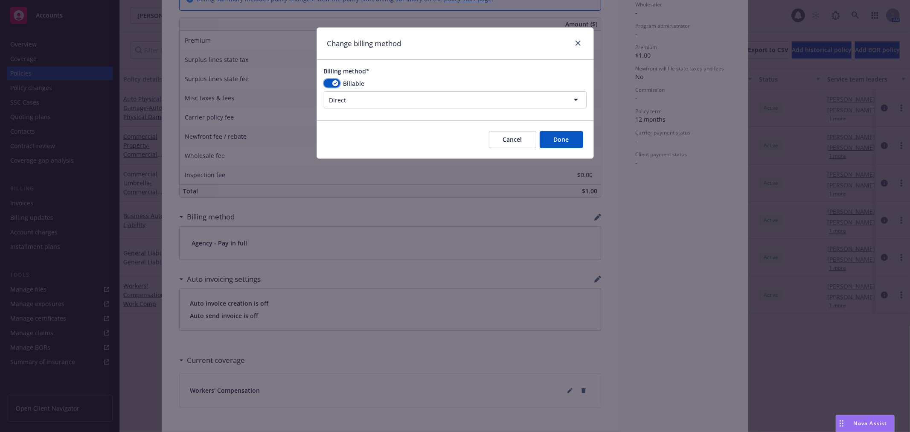
click at [331, 81] on button "button" at bounding box center [332, 83] width 16 height 9
select select
click at [562, 142] on button "Done" at bounding box center [562, 139] width 44 height 17
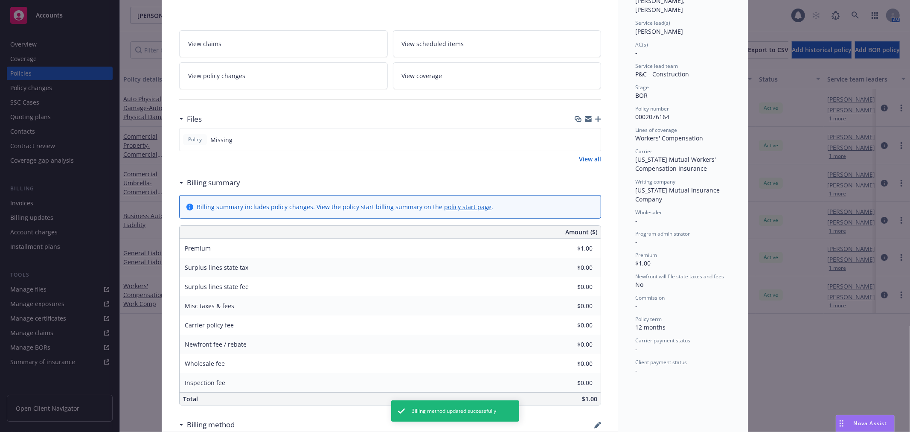
scroll to position [0, 0]
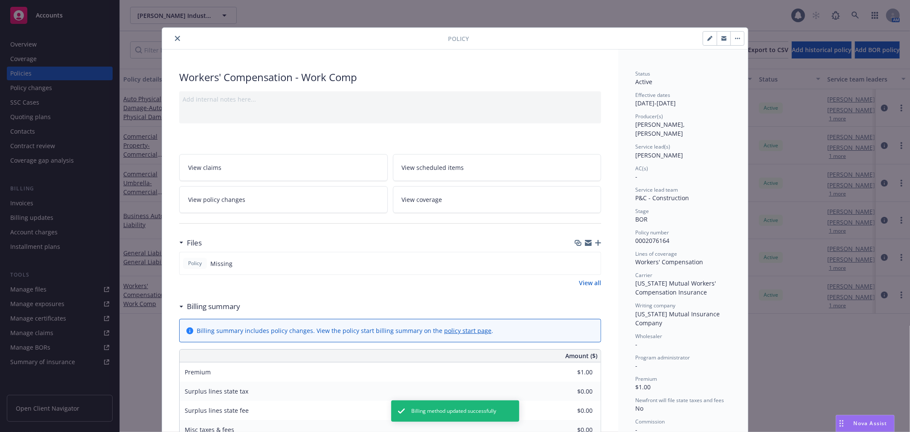
click at [176, 35] on button "close" at bounding box center [177, 38] width 10 height 10
